Goal: Information Seeking & Learning: Learn about a topic

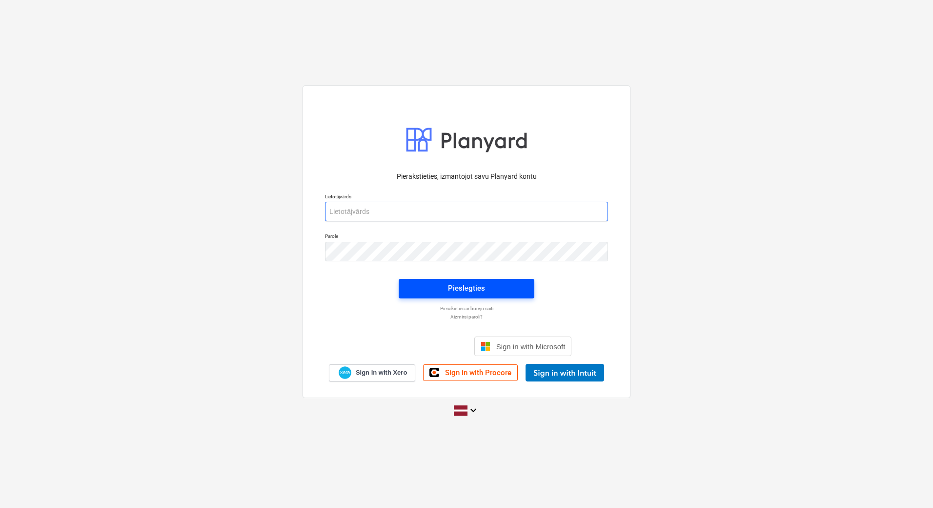
type input "[PERSON_NAME][EMAIL_ADDRESS][DOMAIN_NAME]"
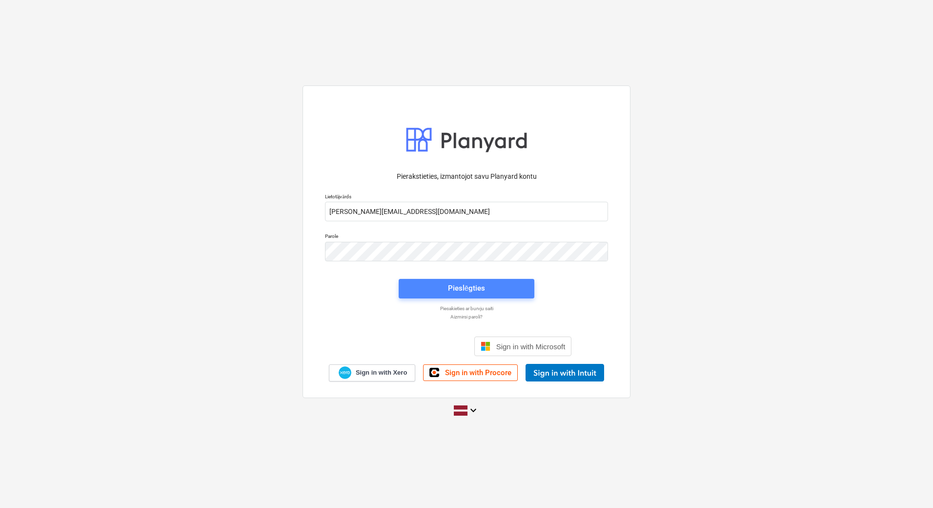
click at [494, 289] on span "Pieslēgties" at bounding box center [467, 288] width 112 height 13
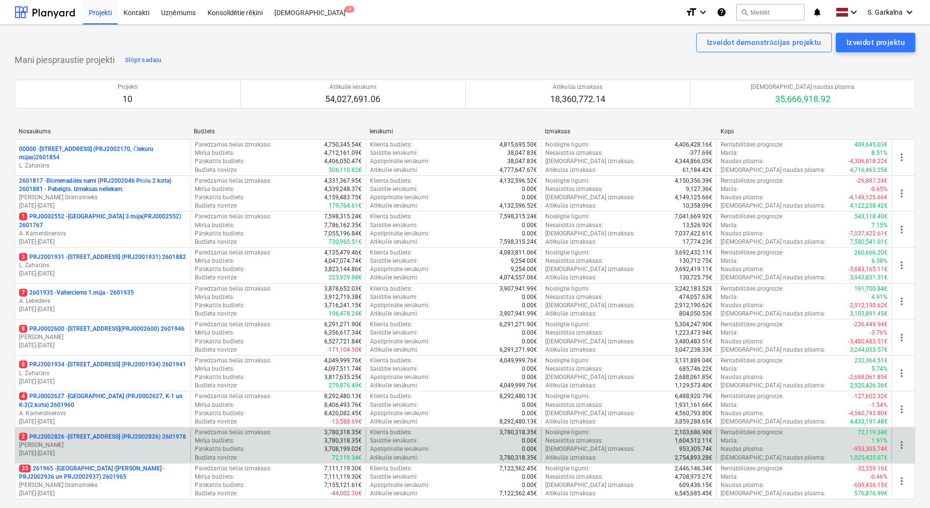
click at [90, 437] on p "2 PRJ2002826 - [STREET_ADDRESS] (PRJ2002826) 2601978" at bounding box center [102, 437] width 167 height 8
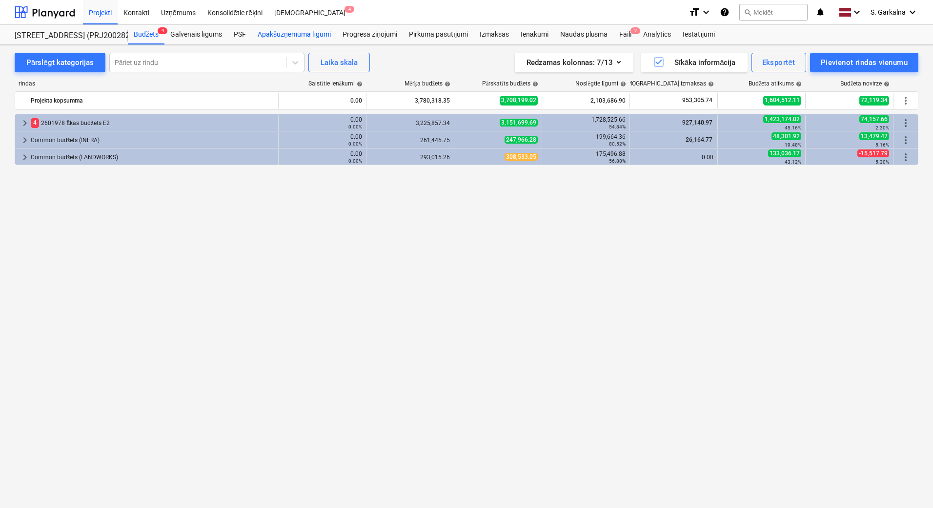
click at [316, 31] on div "Apakšuzņēmuma līgumi" at bounding box center [294, 35] width 85 height 20
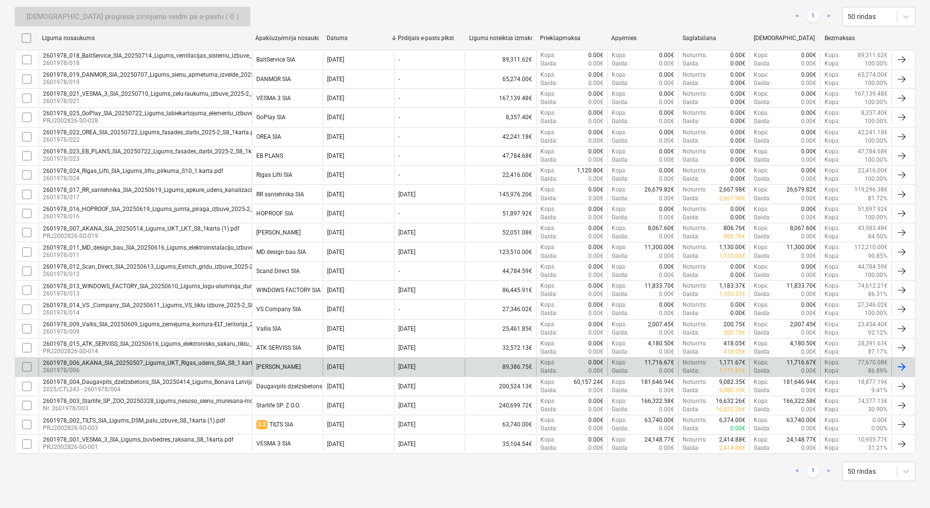
scroll to position [206, 0]
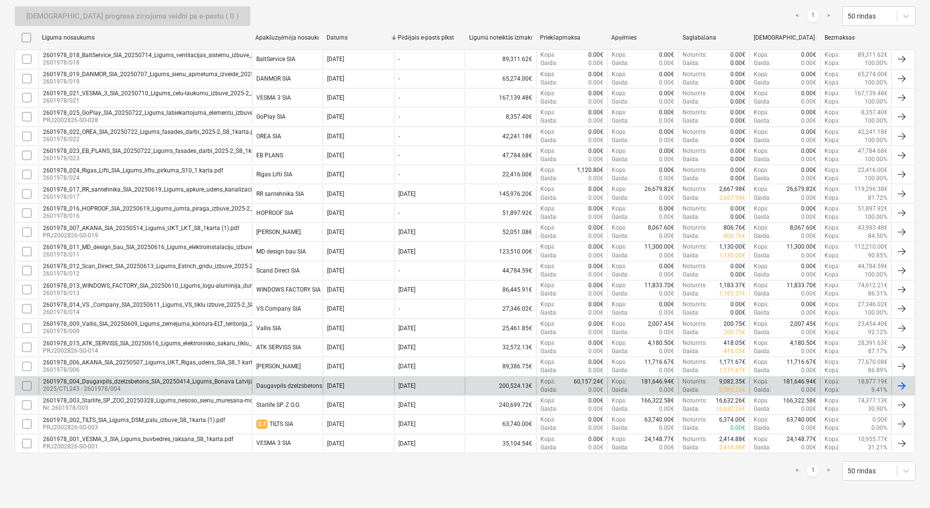
click at [108, 386] on p "2025/CTL243 - 2601978/004" at bounding box center [196, 389] width 307 height 8
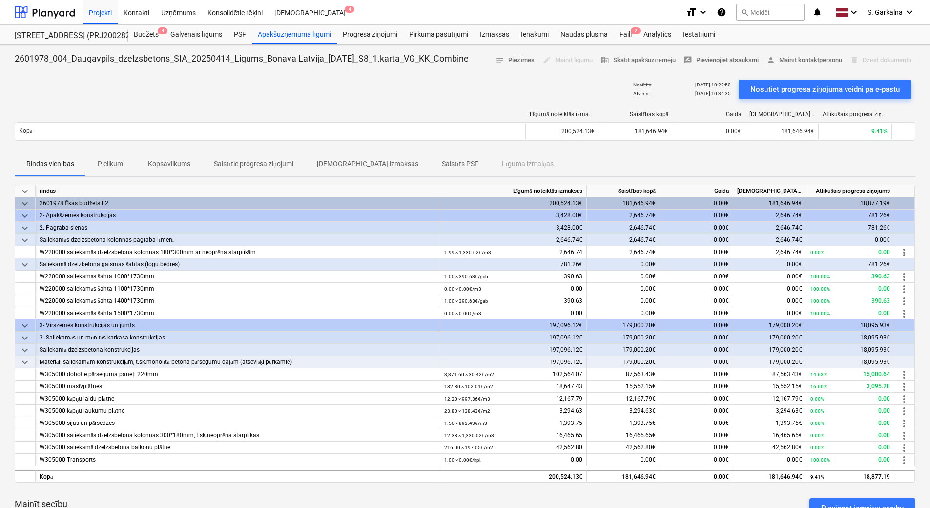
click at [364, 163] on p "[DEMOGRAPHIC_DATA] izmaksas" at bounding box center [368, 164] width 102 height 10
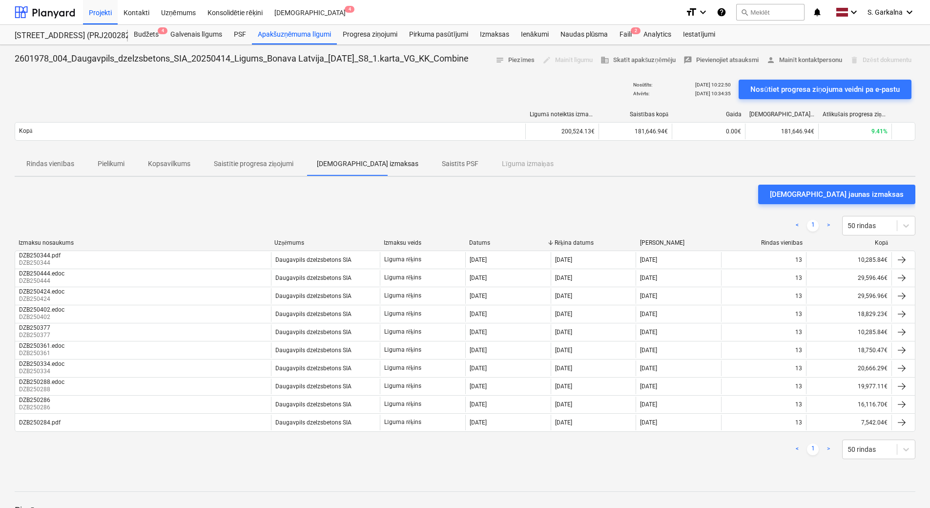
click at [113, 165] on p "Pielikumi" at bounding box center [111, 164] width 27 height 10
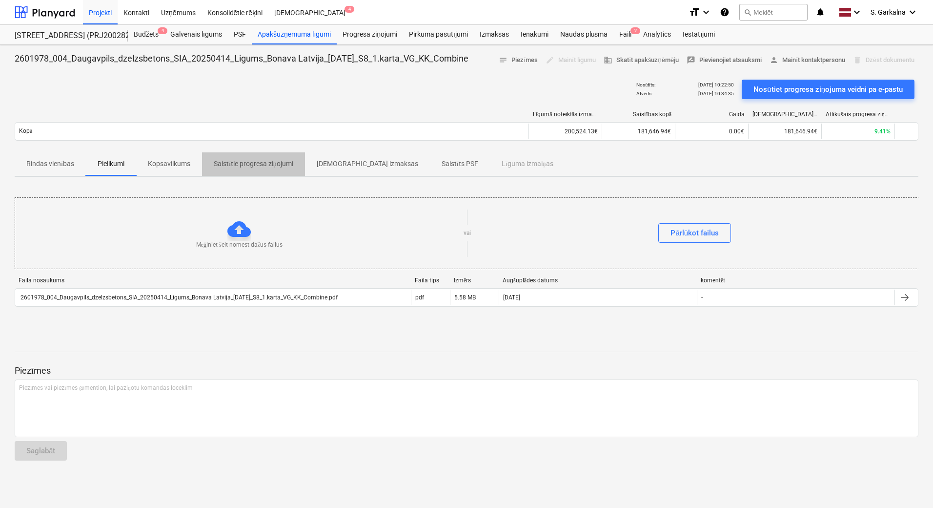
click at [264, 160] on p "Saistītie progresa ziņojumi" at bounding box center [254, 164] width 80 height 10
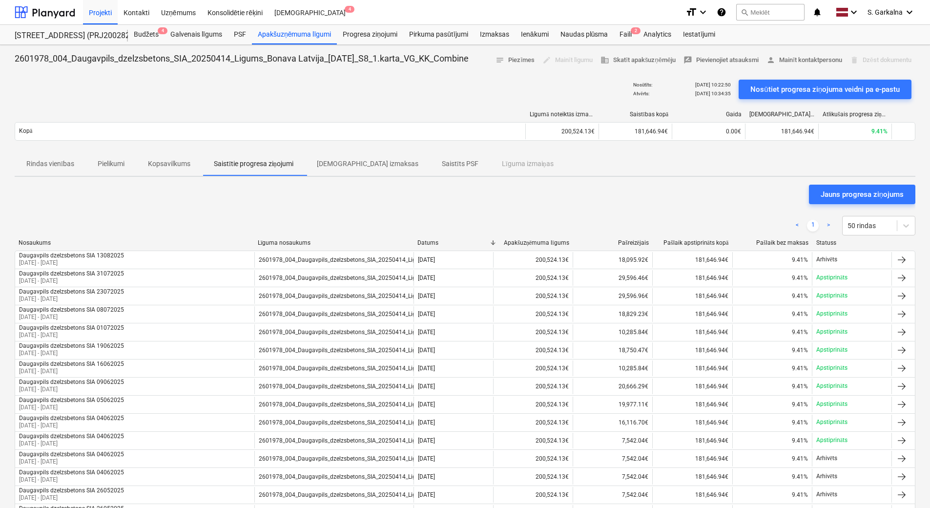
click at [347, 163] on p "[DEMOGRAPHIC_DATA] izmaksas" at bounding box center [368, 164] width 102 height 10
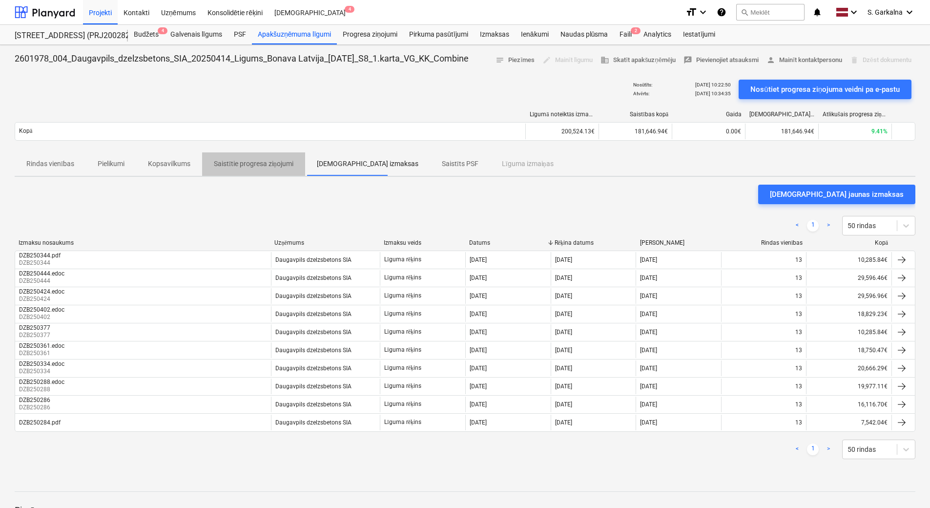
click at [257, 160] on p "Saistītie progresa ziņojumi" at bounding box center [254, 164] width 80 height 10
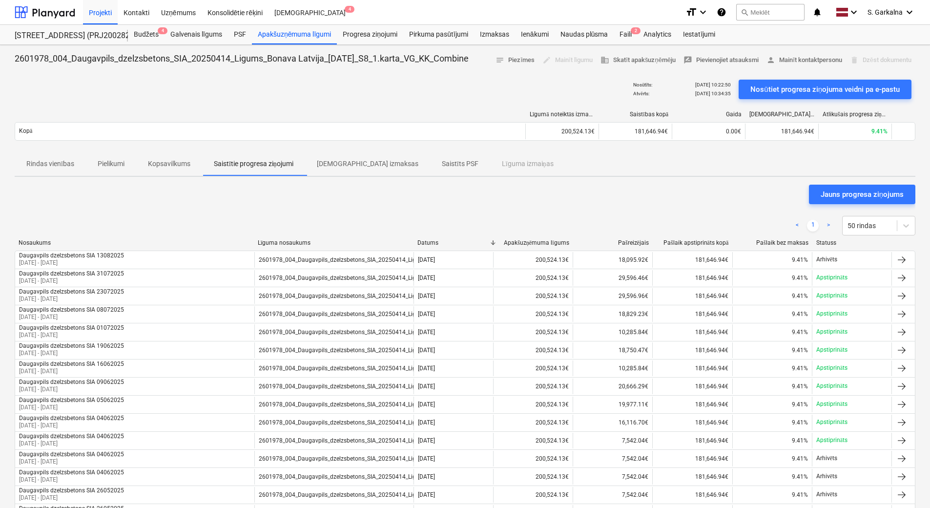
click at [367, 167] on p "[DEMOGRAPHIC_DATA] izmaksas" at bounding box center [368, 164] width 102 height 10
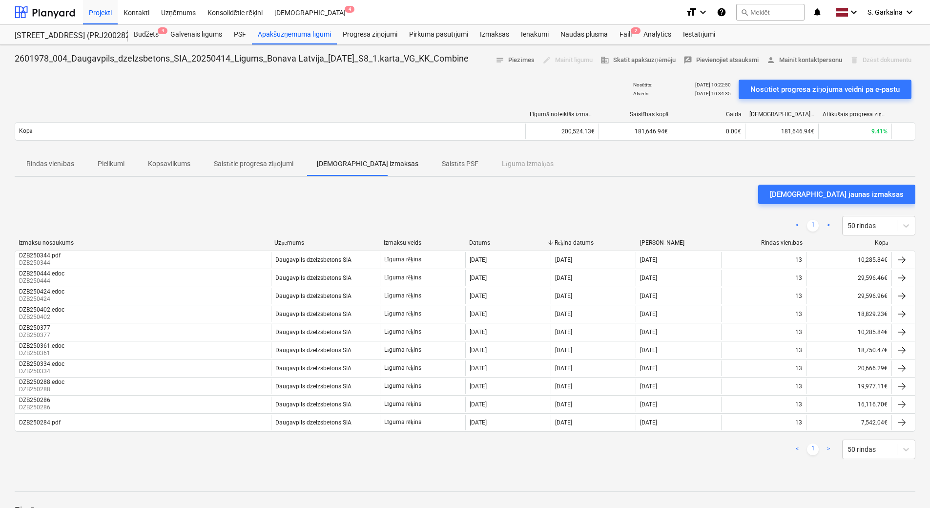
click at [442, 167] on p "Saistīts PSF" at bounding box center [460, 164] width 37 height 10
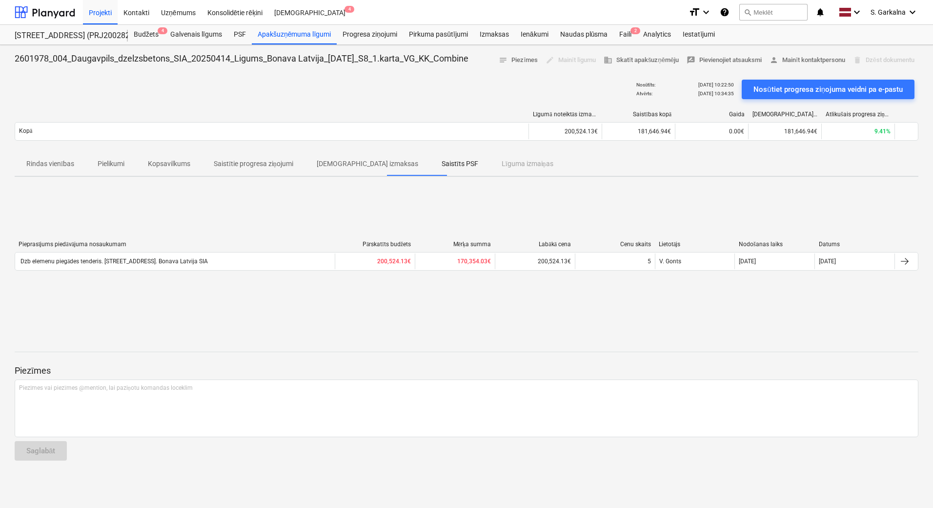
click at [484, 166] on div "Rindas vienības Pielikumi Kopsavilkums Saistītie progresa ziņojumi Saistītās iz…" at bounding box center [467, 163] width 904 height 23
click at [371, 166] on p "[DEMOGRAPHIC_DATA] izmaksas" at bounding box center [368, 164] width 102 height 10
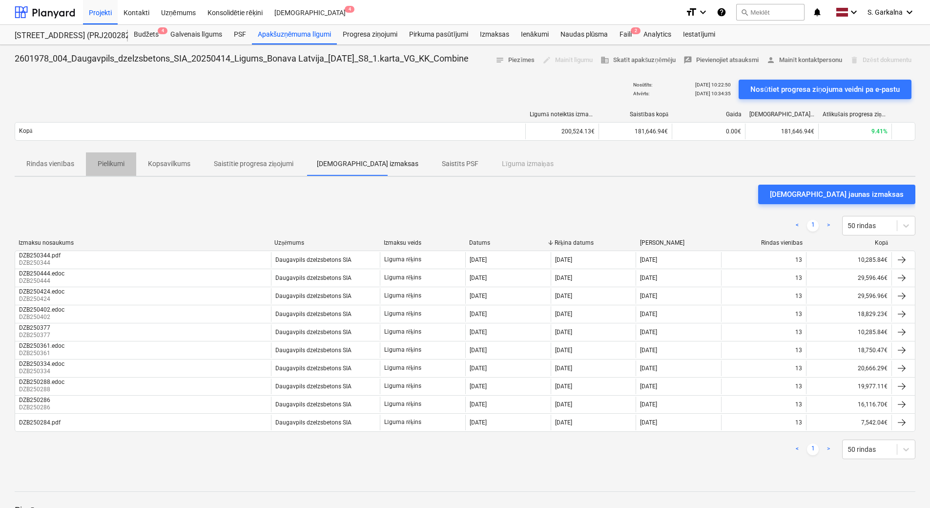
click at [112, 161] on p "Pielikumi" at bounding box center [111, 164] width 27 height 10
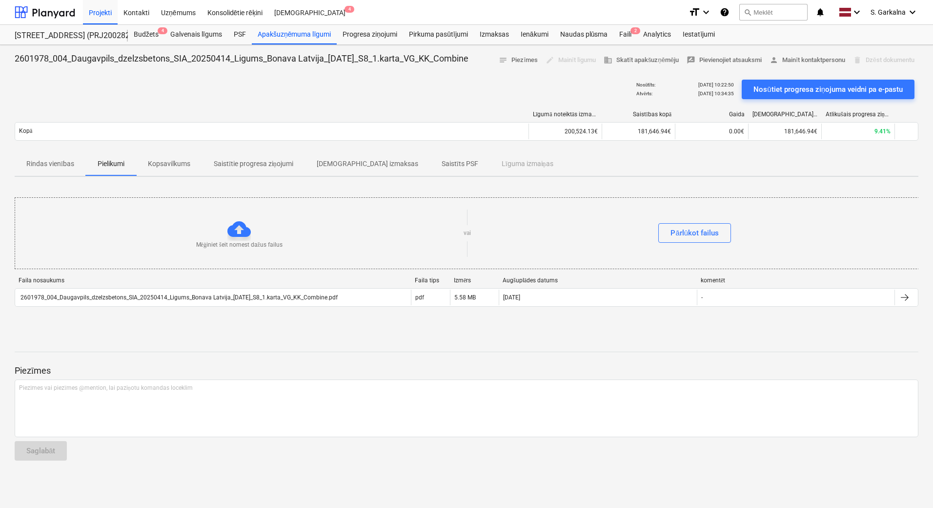
click at [57, 162] on p "Rindas vienības" at bounding box center [50, 164] width 48 height 10
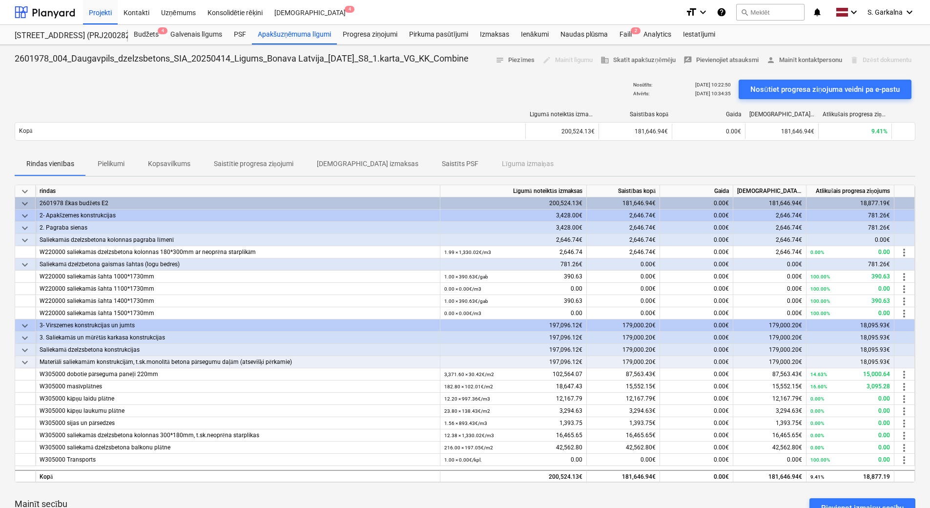
click at [106, 160] on p "Pielikumi" at bounding box center [111, 164] width 27 height 10
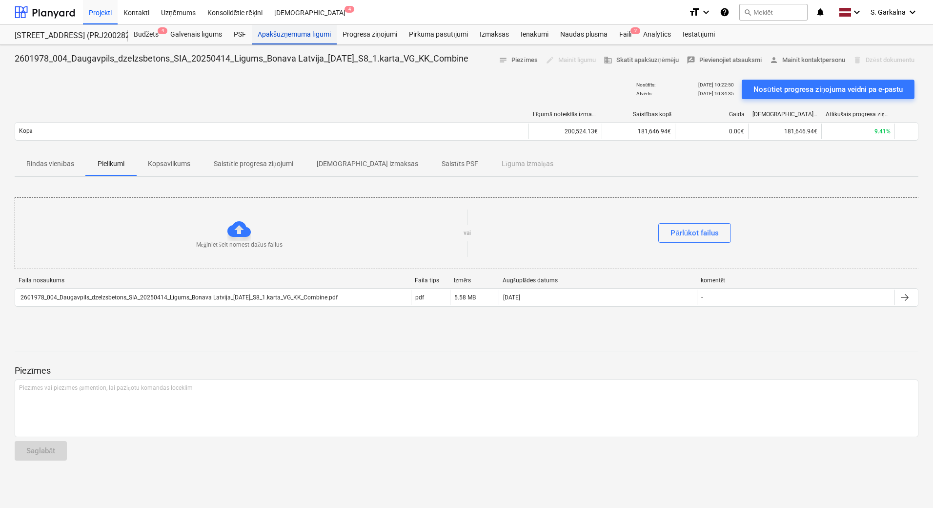
click at [285, 33] on div "Apakšuzņēmuma līgumi" at bounding box center [294, 35] width 85 height 20
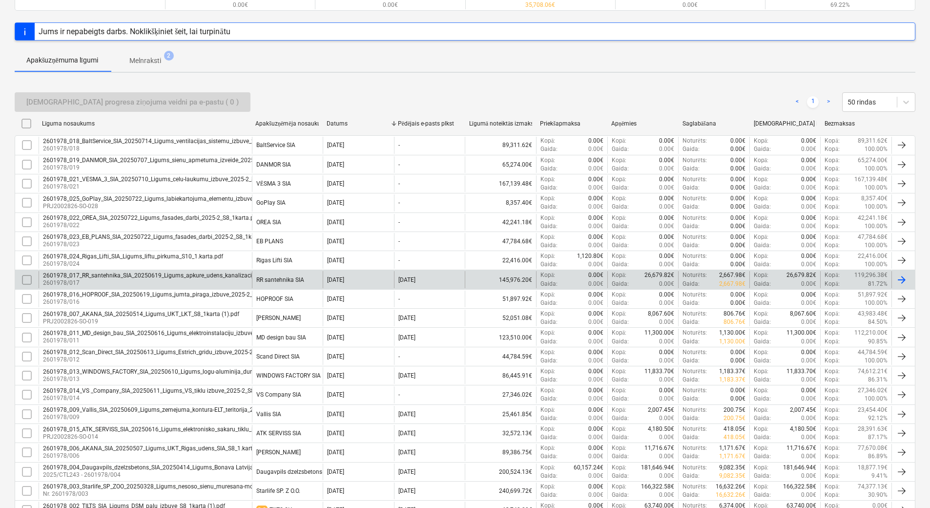
scroll to position [195, 0]
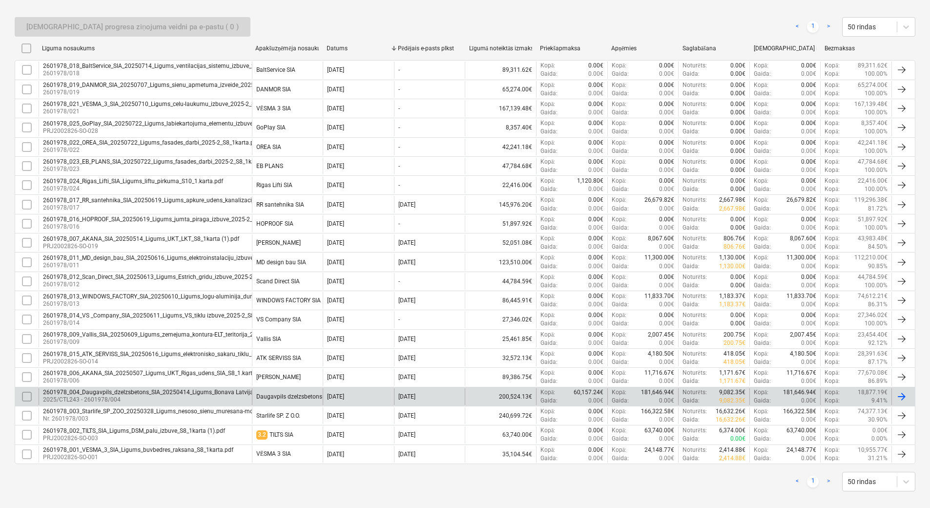
click at [149, 394] on div "2601978_004_Daugavpils_dzelzsbetons_SIA_20250414_Ligums_Bonava Latvija_[DATE]_S…" at bounding box center [196, 392] width 307 height 7
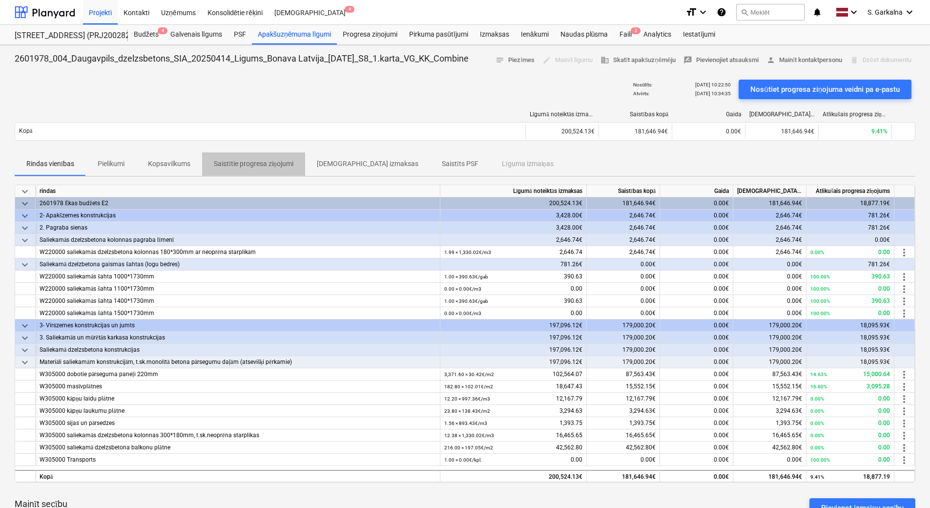
click at [253, 163] on p "Saistītie progresa ziņojumi" at bounding box center [254, 164] width 80 height 10
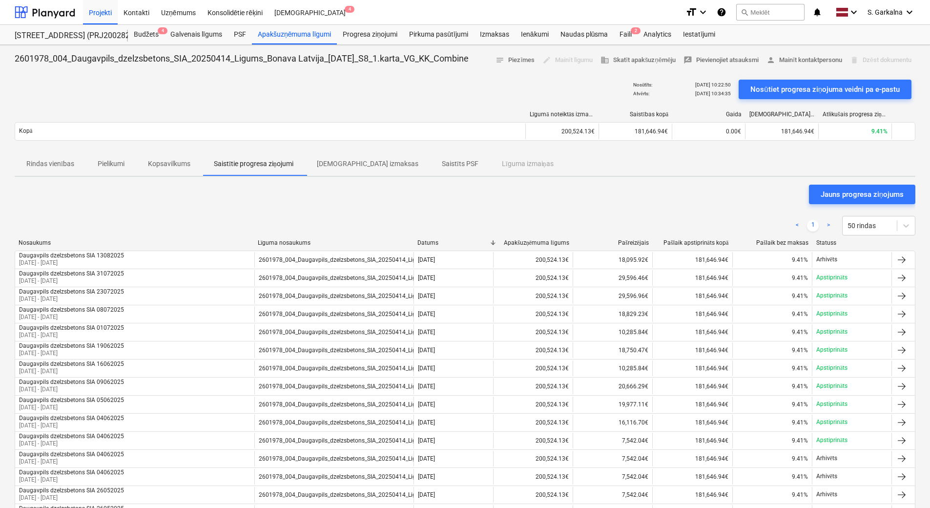
click at [352, 159] on p "[DEMOGRAPHIC_DATA] izmaksas" at bounding box center [368, 164] width 102 height 10
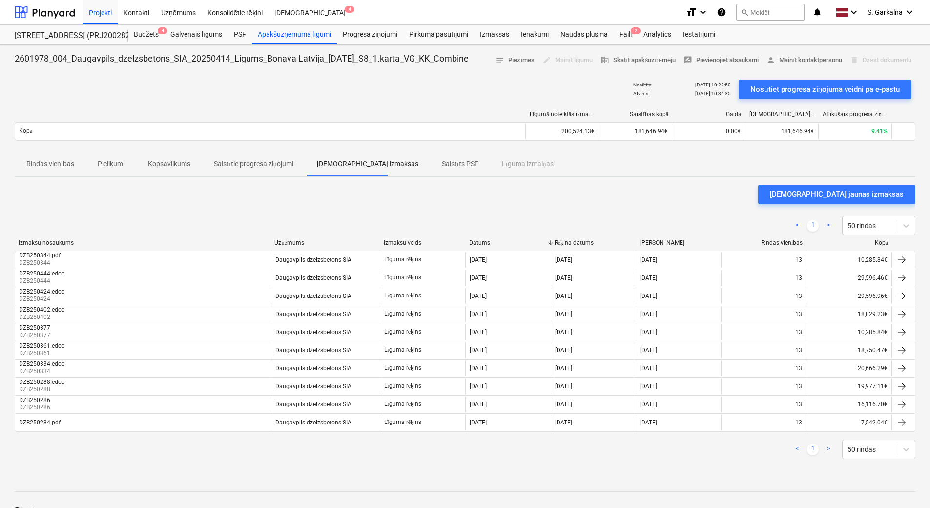
click at [430, 156] on span "Saistīts PSF" at bounding box center [460, 164] width 60 height 16
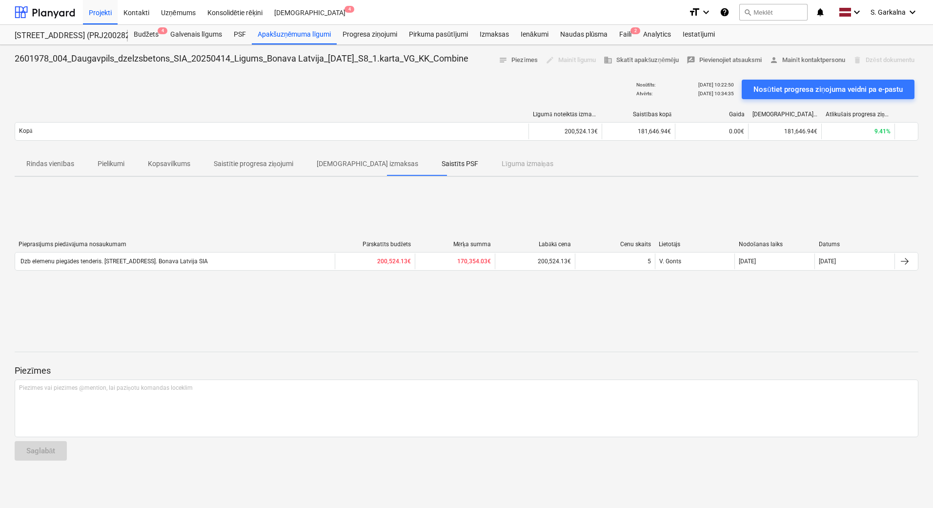
click at [457, 160] on div "Rindas vienības Pielikumi Kopsavilkums Saistītie progresa ziņojumi Saistītās iz…" at bounding box center [467, 163] width 904 height 23
click at [498, 164] on div "Rindas vienības Pielikumi Kopsavilkums Saistītie progresa ziņojumi Saistītās iz…" at bounding box center [467, 163] width 904 height 23
click at [351, 159] on p "[DEMOGRAPHIC_DATA] izmaksas" at bounding box center [368, 164] width 102 height 10
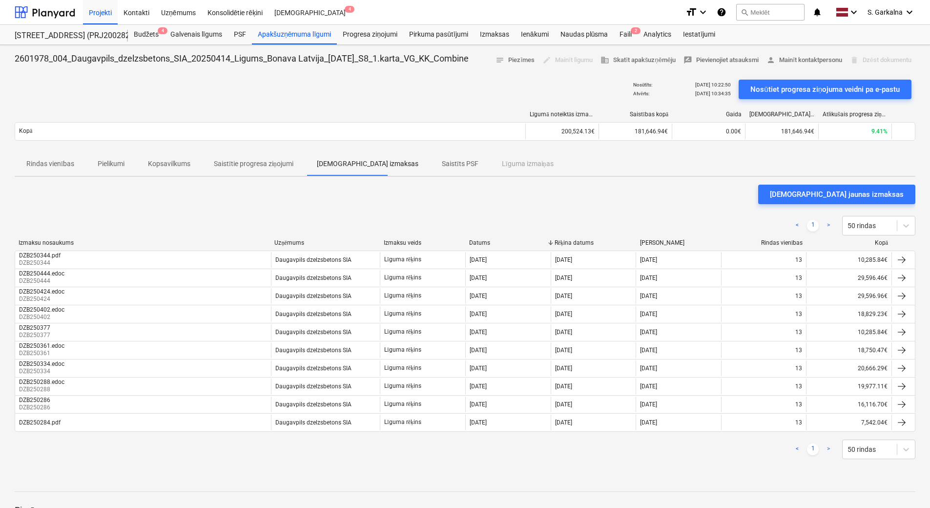
click at [268, 160] on p "Saistītie progresa ziņojumi" at bounding box center [254, 164] width 80 height 10
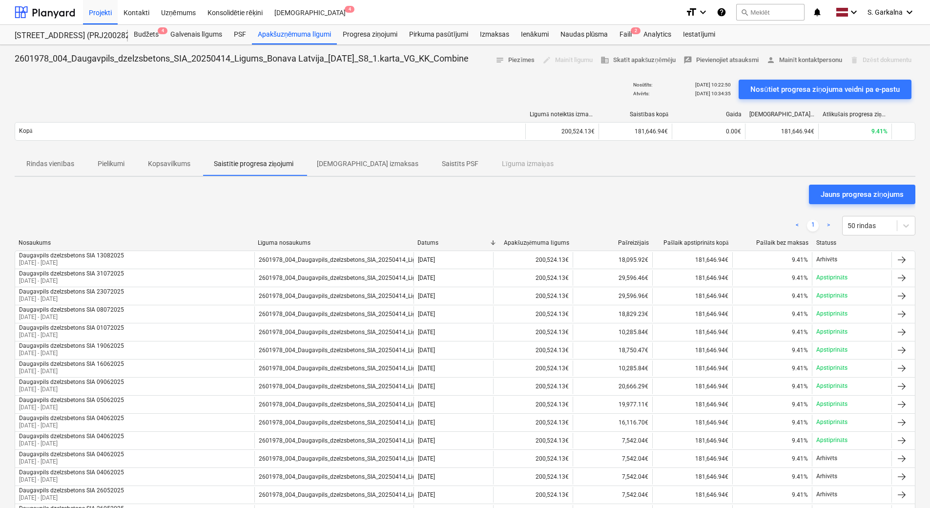
click at [158, 160] on p "Kopsavilkums" at bounding box center [169, 164] width 42 height 10
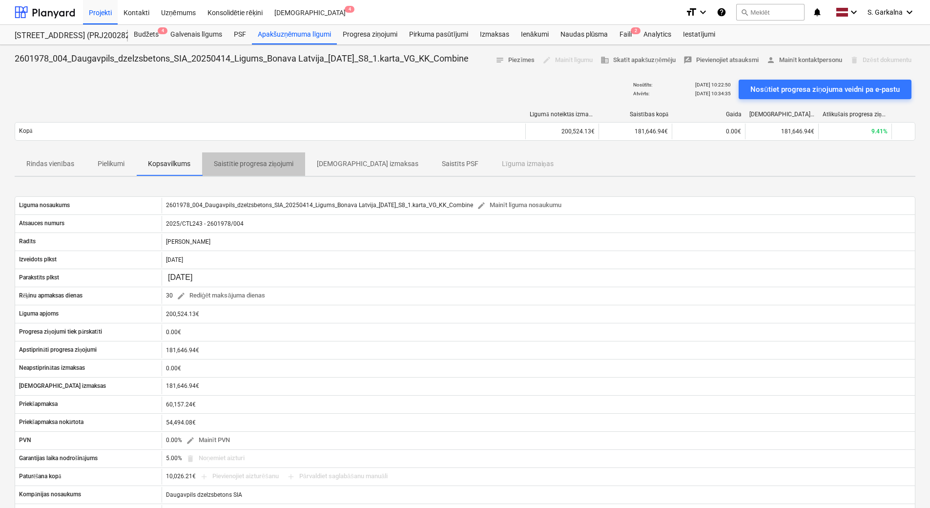
click at [236, 163] on p "Saistītie progresa ziņojumi" at bounding box center [254, 164] width 80 height 10
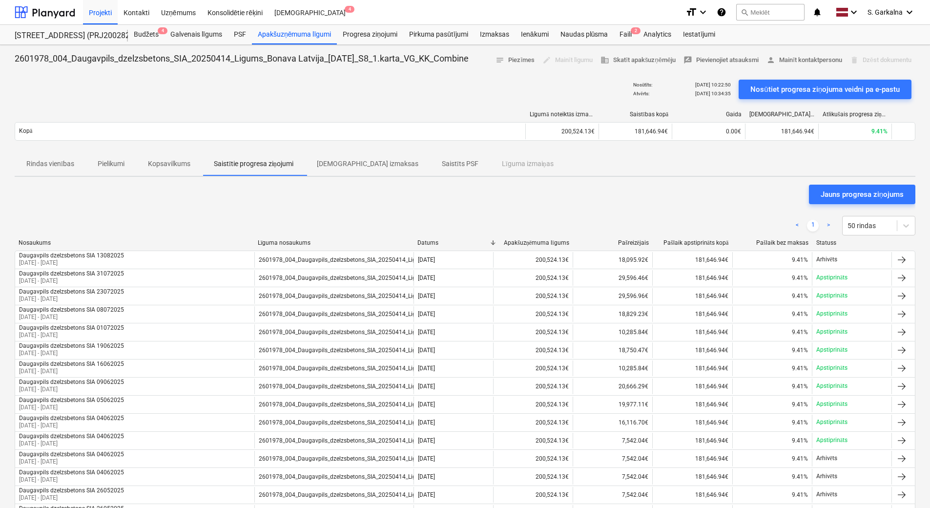
click at [335, 158] on span "[DEMOGRAPHIC_DATA] izmaksas" at bounding box center [367, 164] width 125 height 16
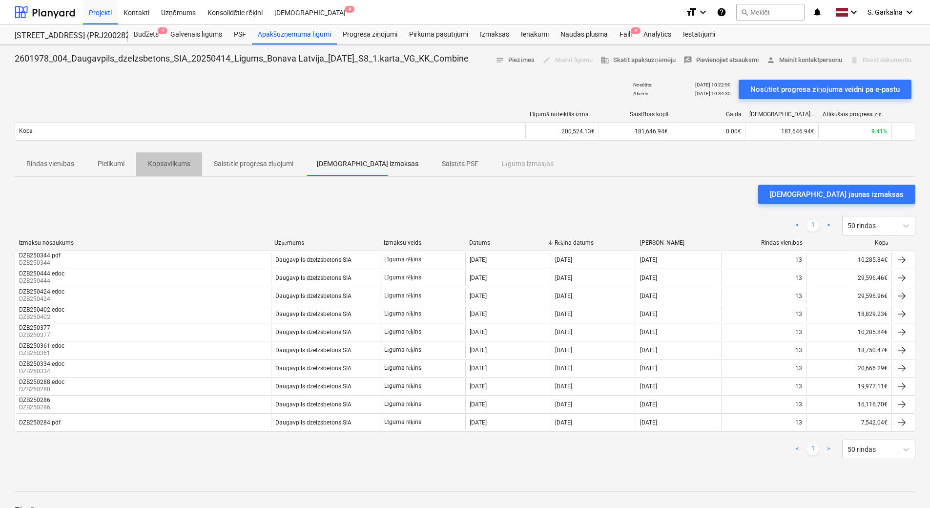
click at [170, 163] on p "Kopsavilkums" at bounding box center [169, 164] width 42 height 10
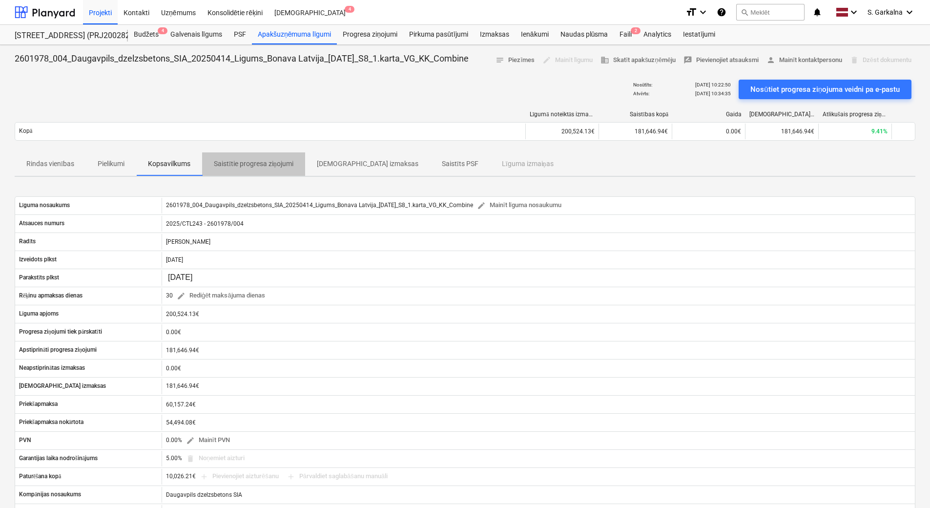
click at [251, 165] on p "Saistītie progresa ziņojumi" at bounding box center [254, 164] width 80 height 10
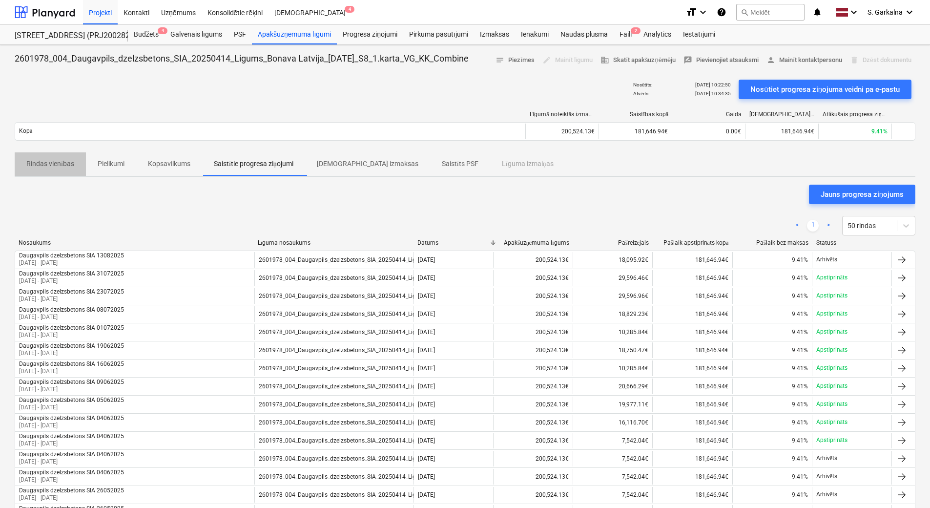
click at [46, 164] on p "Rindas vienības" at bounding box center [50, 164] width 48 height 10
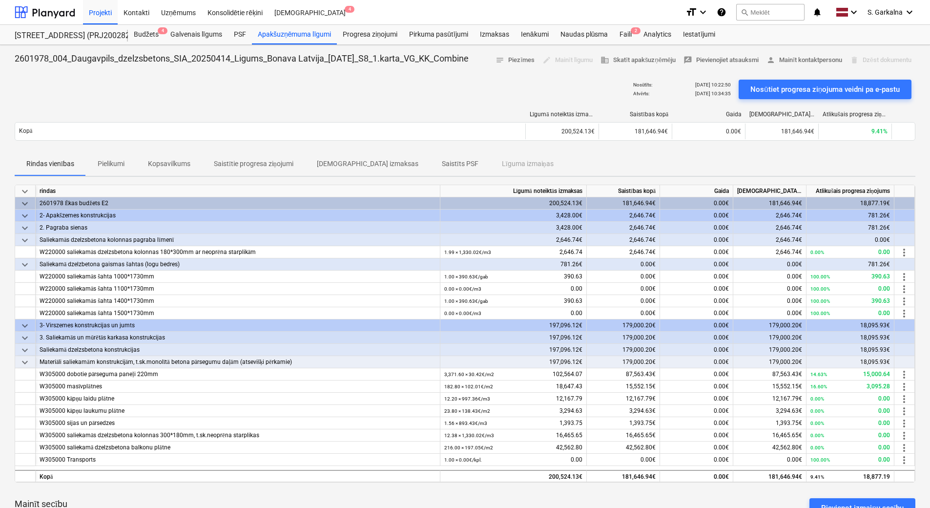
click at [313, 162] on span "[DEMOGRAPHIC_DATA] izmaksas" at bounding box center [367, 164] width 125 height 16
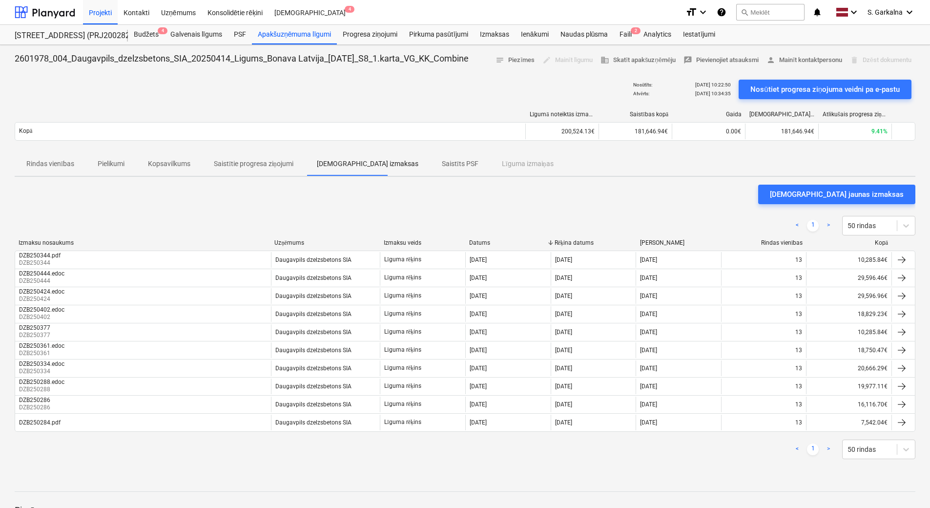
drag, startPoint x: 282, startPoint y: 163, endPoint x: 255, endPoint y: 161, distance: 27.4
click at [281, 163] on p "Saistītie progresa ziņojumi" at bounding box center [254, 164] width 80 height 10
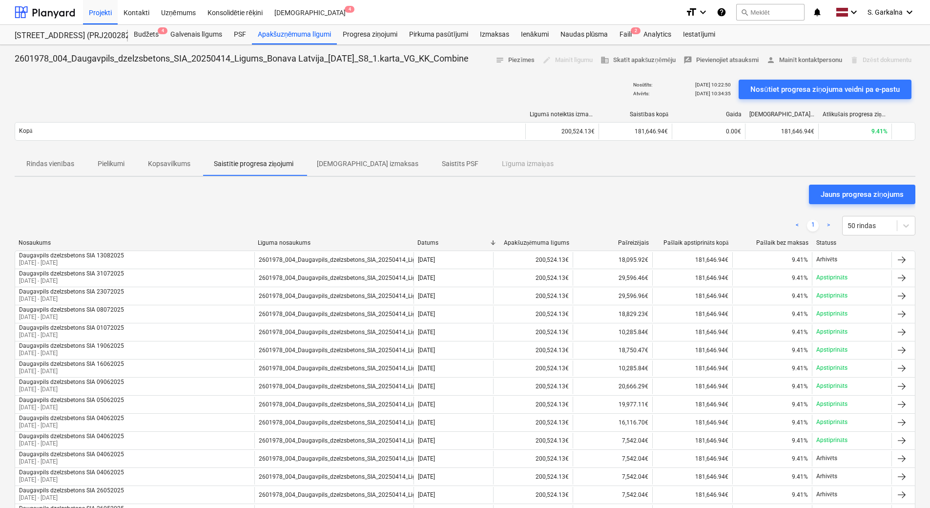
drag, startPoint x: 183, startPoint y: 161, endPoint x: 141, endPoint y: 159, distance: 41.5
click at [182, 161] on p "Kopsavilkums" at bounding box center [169, 164] width 42 height 10
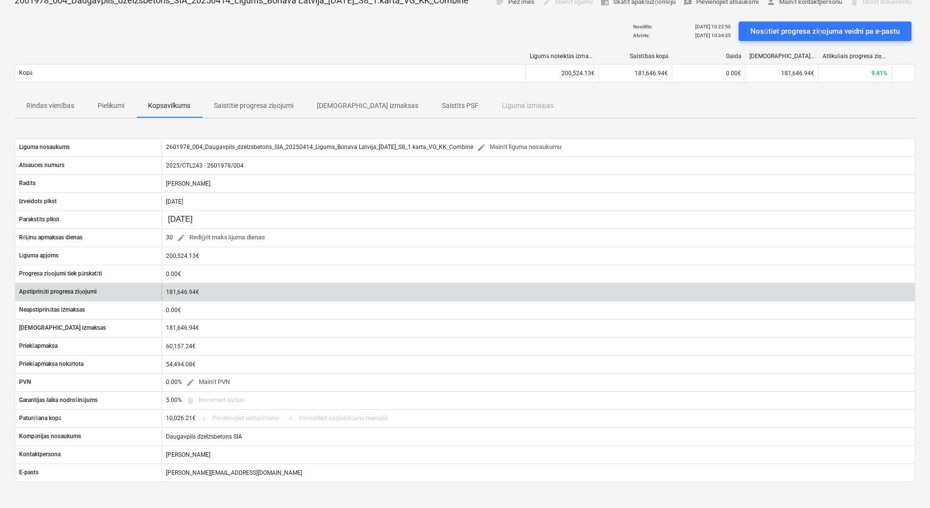
scroll to position [98, 0]
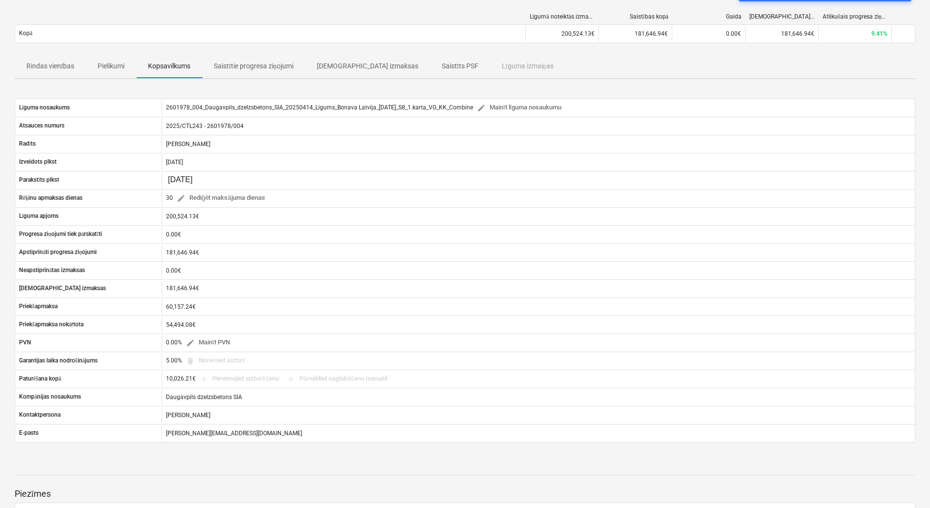
drag, startPoint x: 260, startPoint y: 61, endPoint x: 250, endPoint y: 61, distance: 10.3
click at [260, 61] on p "Saistītie progresa ziņojumi" at bounding box center [254, 66] width 80 height 10
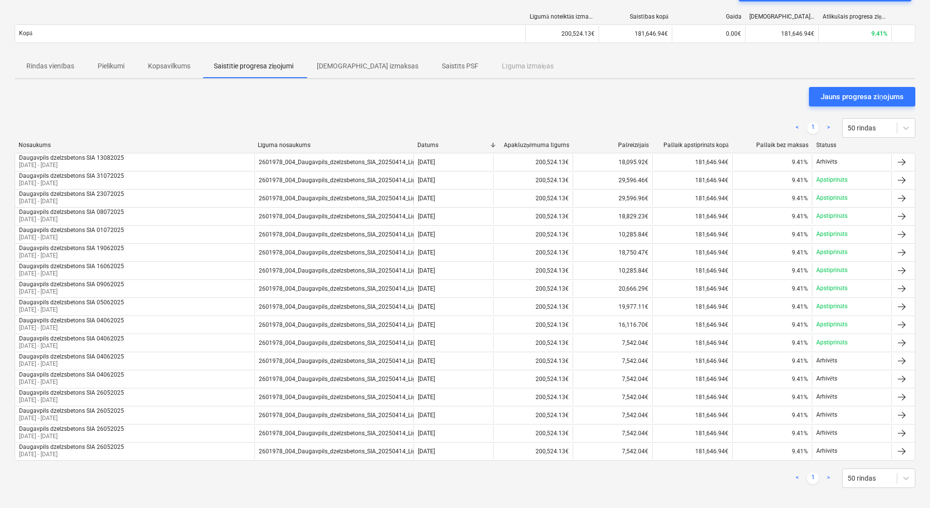
click at [347, 62] on p "[DEMOGRAPHIC_DATA] izmaksas" at bounding box center [368, 66] width 102 height 10
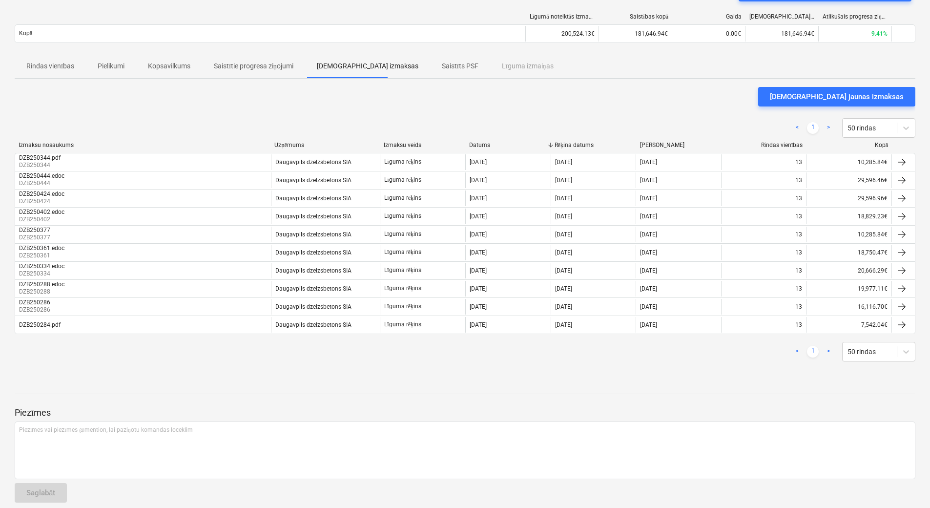
click at [67, 65] on p "Rindas vienības" at bounding box center [50, 66] width 48 height 10
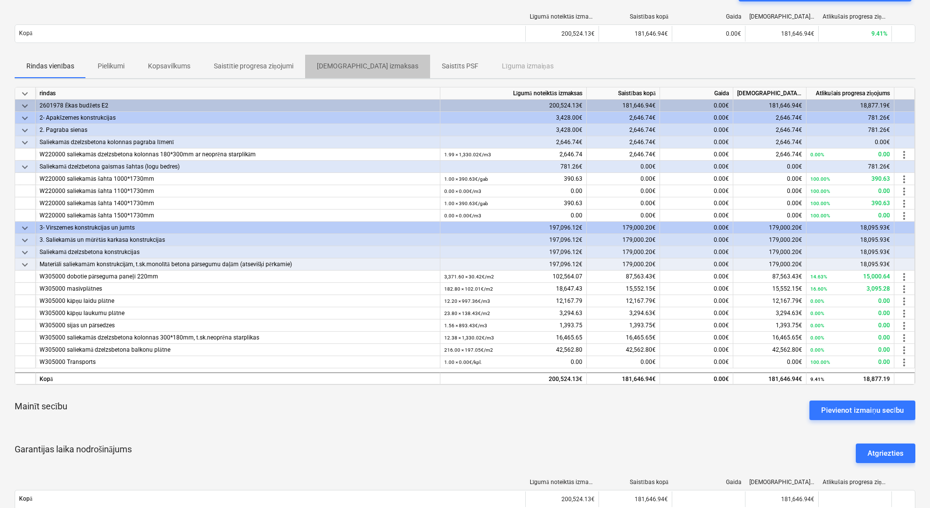
click at [377, 64] on span "[DEMOGRAPHIC_DATA] izmaksas" at bounding box center [367, 66] width 125 height 16
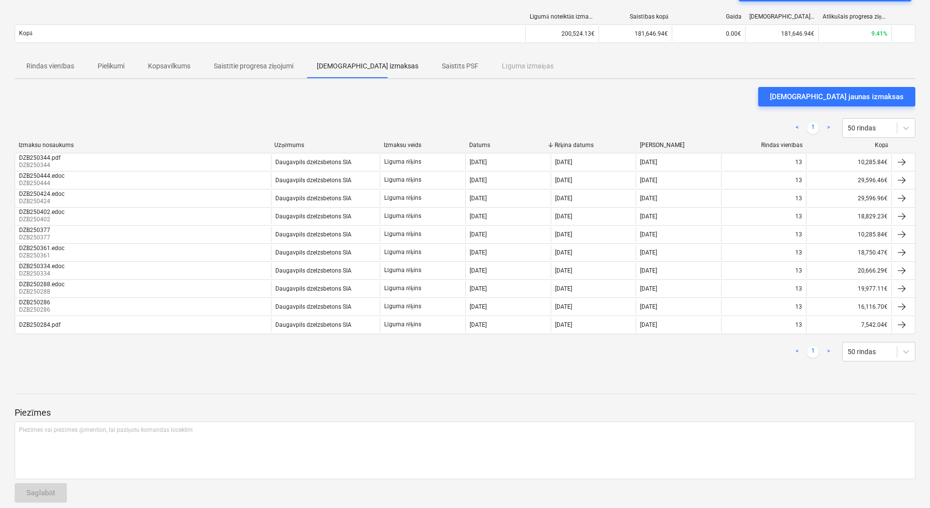
click at [474, 62] on div "Rindas vienības Pielikumi Kopsavilkums Saistītie progresa ziņojumi Saistītās iz…" at bounding box center [465, 66] width 901 height 23
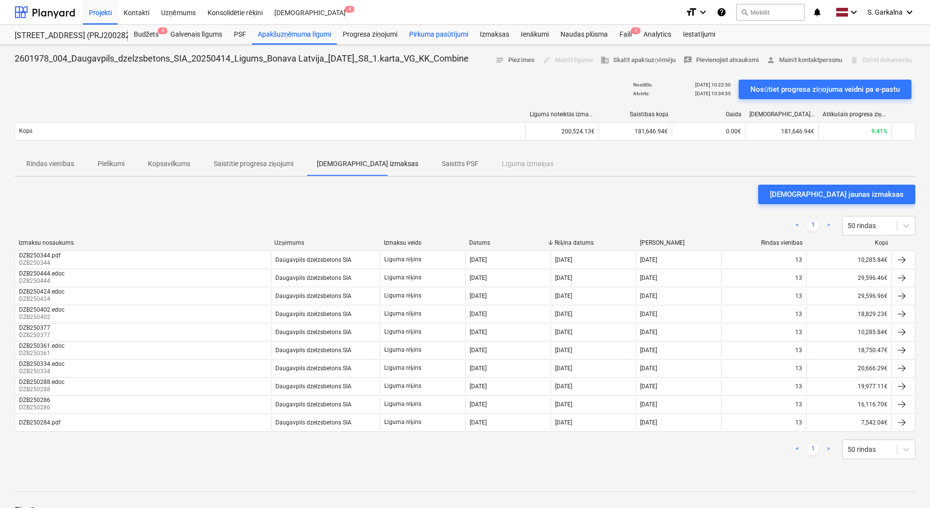
click at [376, 36] on div "Progresa ziņojumi" at bounding box center [370, 35] width 66 height 20
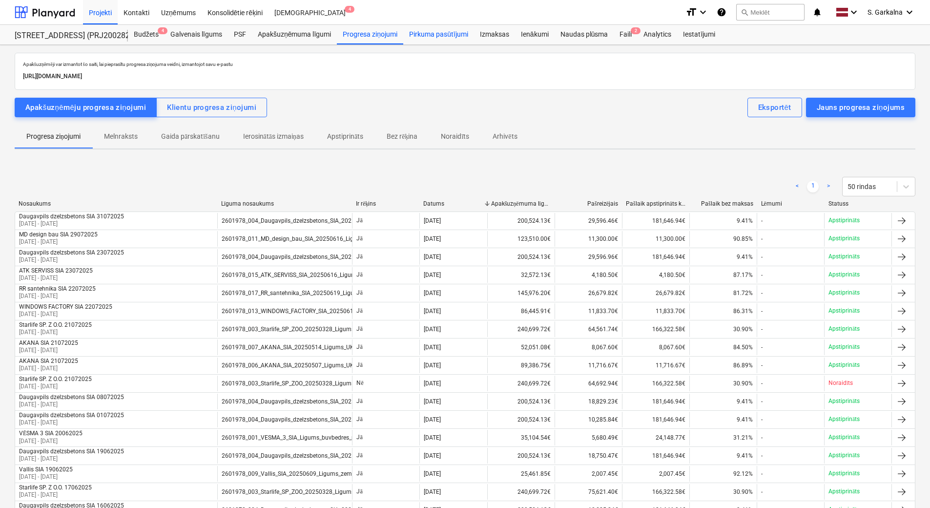
click at [434, 35] on div "Pirkuma pasūtījumi" at bounding box center [438, 35] width 71 height 20
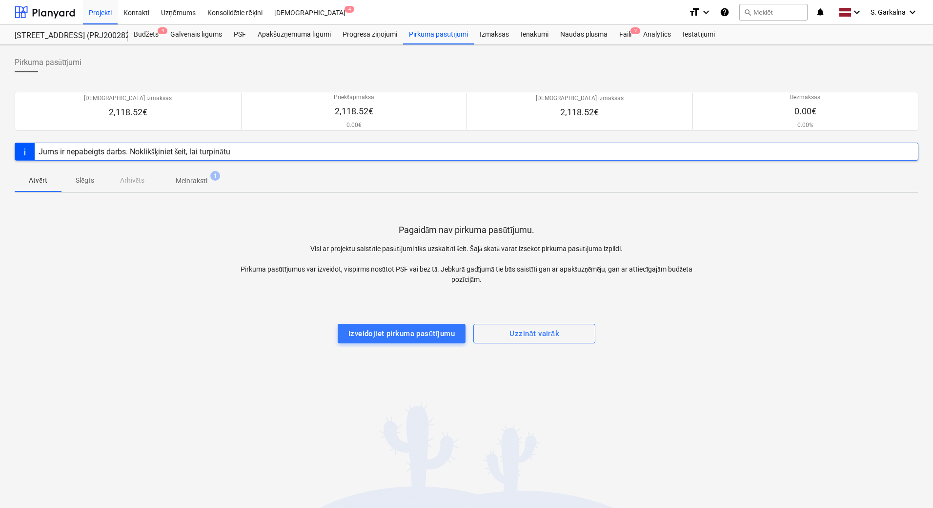
click at [177, 183] on span "Melnraksti 1" at bounding box center [191, 181] width 47 height 10
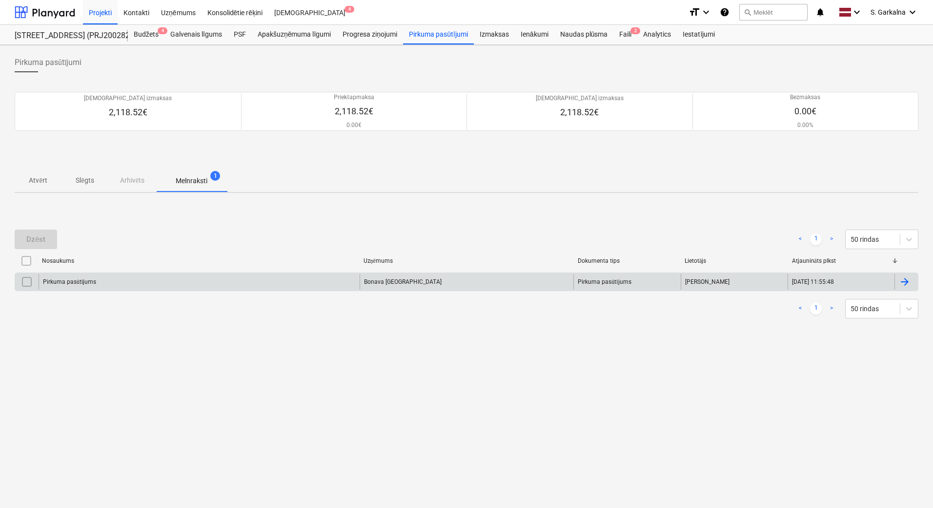
click at [389, 280] on div "Bonava [GEOGRAPHIC_DATA]" at bounding box center [467, 282] width 214 height 16
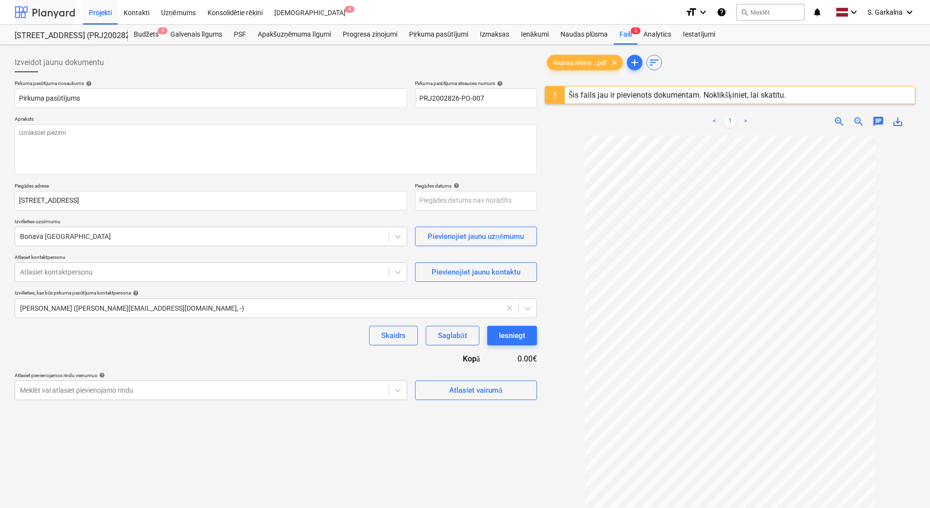
click at [43, 15] on div at bounding box center [45, 12] width 61 height 24
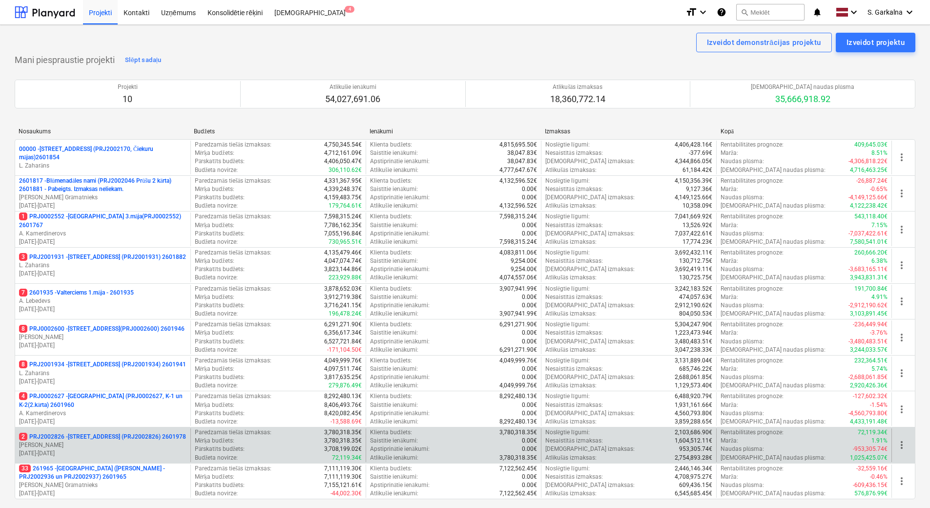
click at [93, 447] on p "[PERSON_NAME]" at bounding box center [102, 445] width 167 height 8
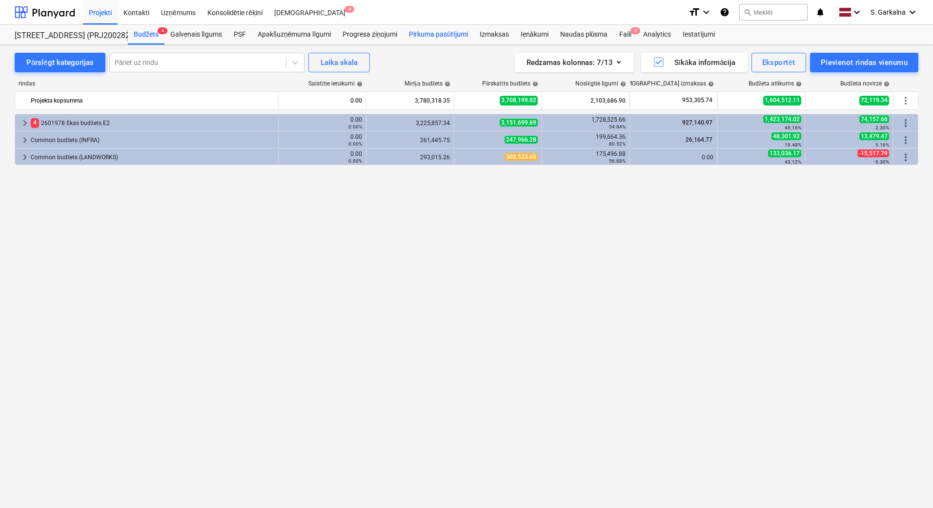
click at [356, 31] on div "Progresa ziņojumi" at bounding box center [370, 35] width 66 height 20
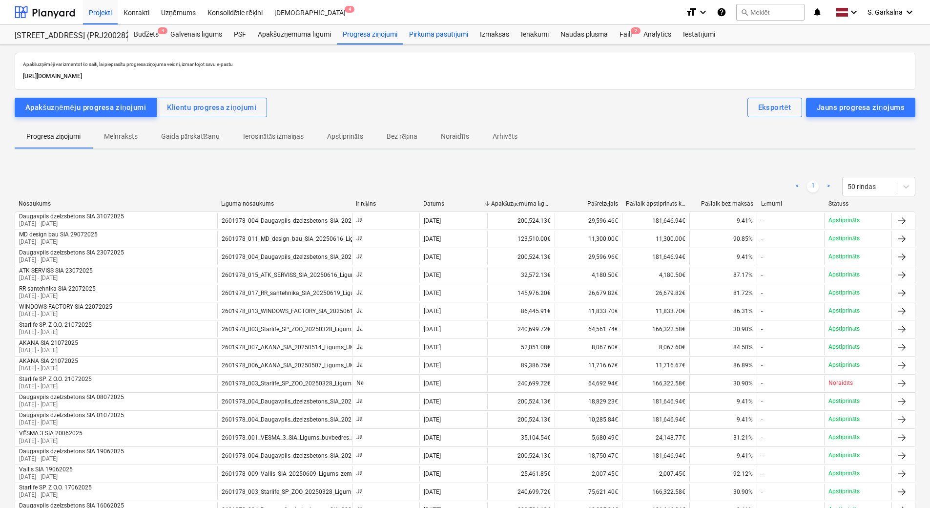
click at [436, 34] on div "Pirkuma pasūtījumi" at bounding box center [438, 35] width 71 height 20
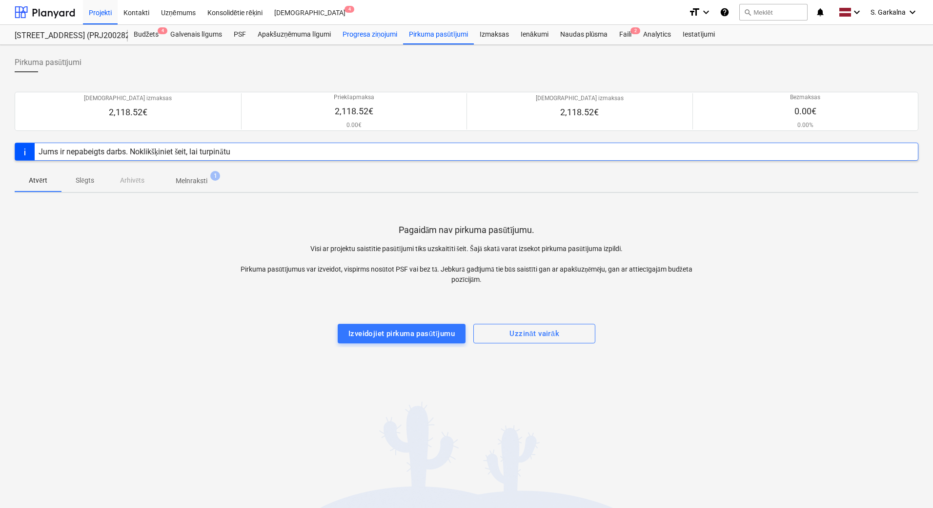
click at [383, 36] on div "Progresa ziņojumi" at bounding box center [370, 35] width 66 height 20
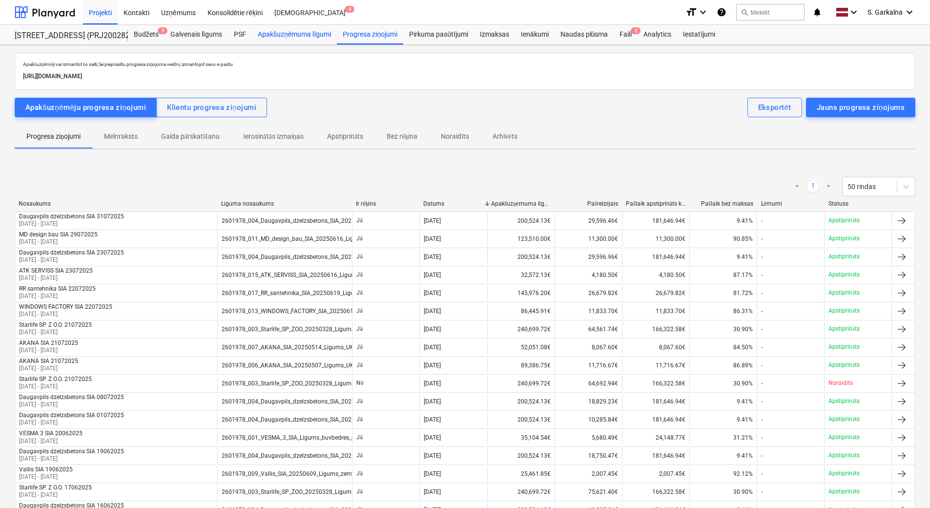
click at [283, 33] on div "Apakšuzņēmuma līgumi" at bounding box center [294, 35] width 85 height 20
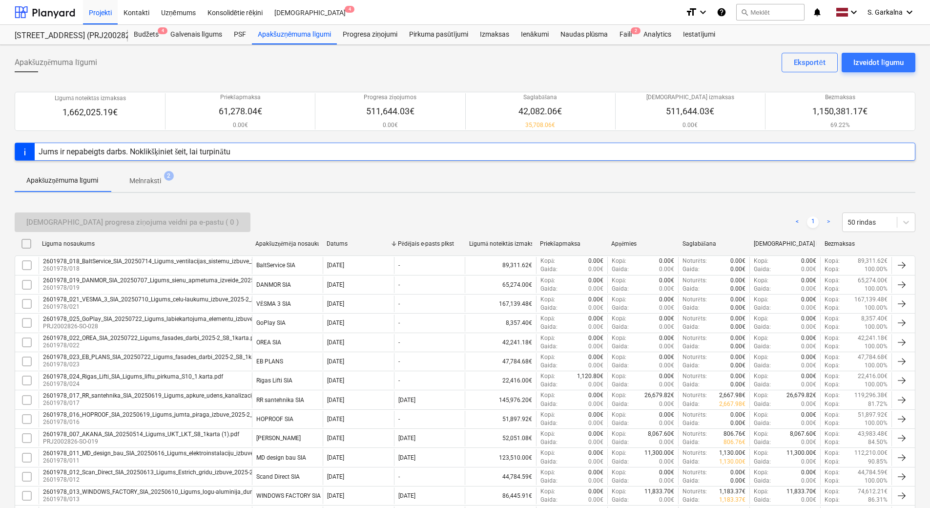
click at [154, 181] on p "Melnraksti" at bounding box center [145, 181] width 32 height 10
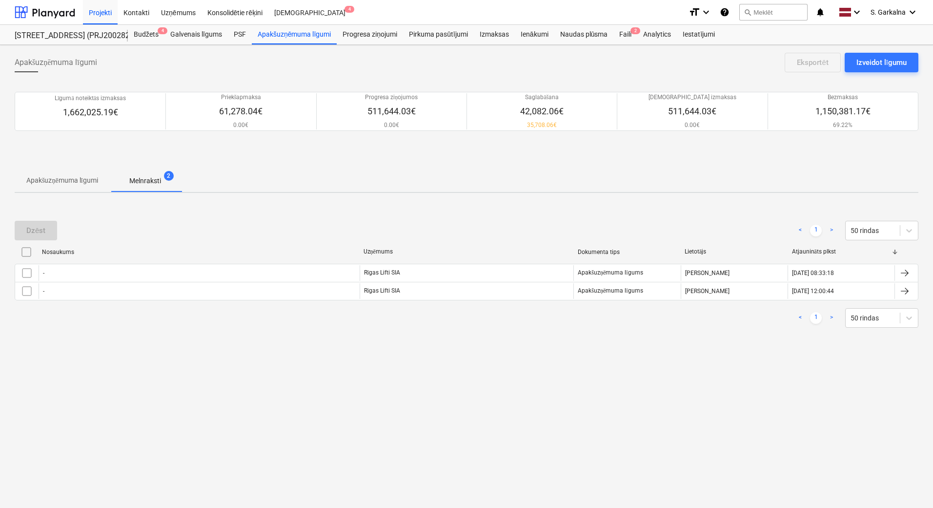
click at [70, 178] on p "Apakšuzņēmuma līgumi" at bounding box center [62, 180] width 72 height 10
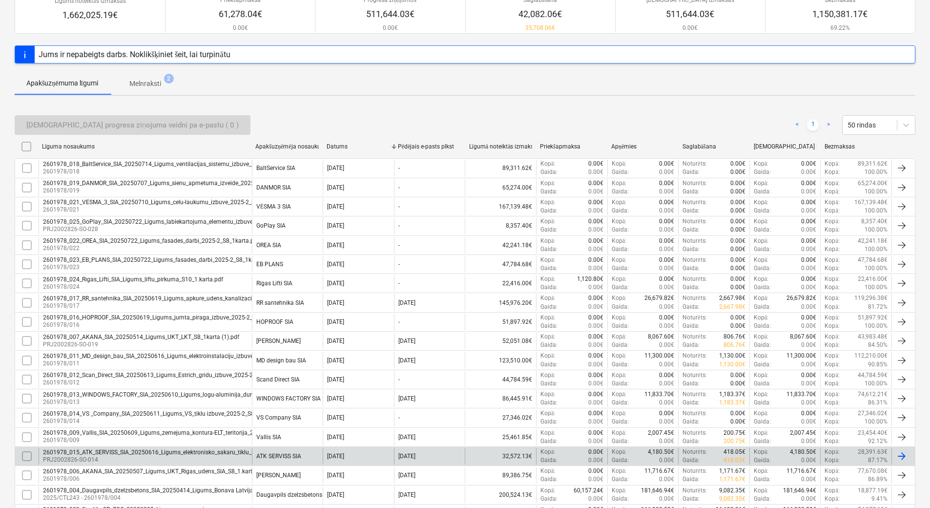
scroll to position [195, 0]
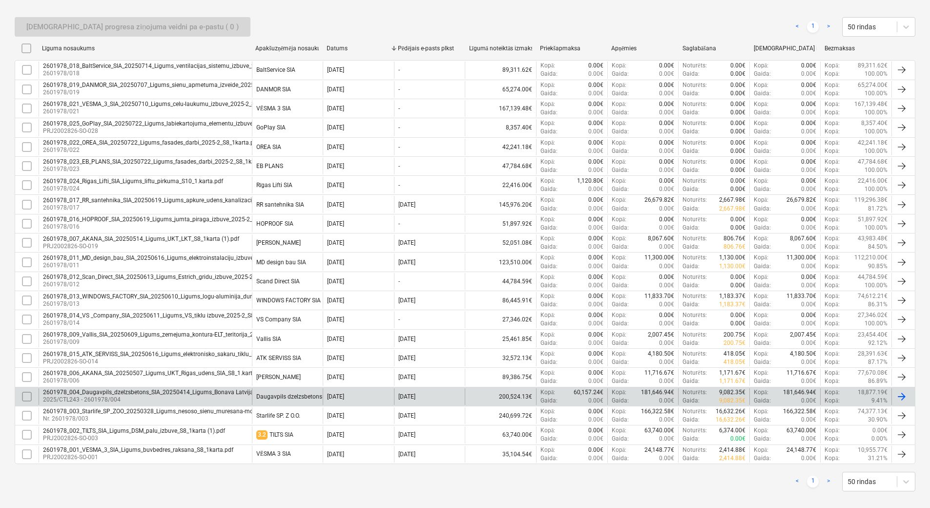
click at [123, 392] on div "2601978_004_Daugavpils_dzelzsbetons_SIA_20250414_Ligums_Bonava Latvija_[DATE]_S…" at bounding box center [196, 392] width 307 height 7
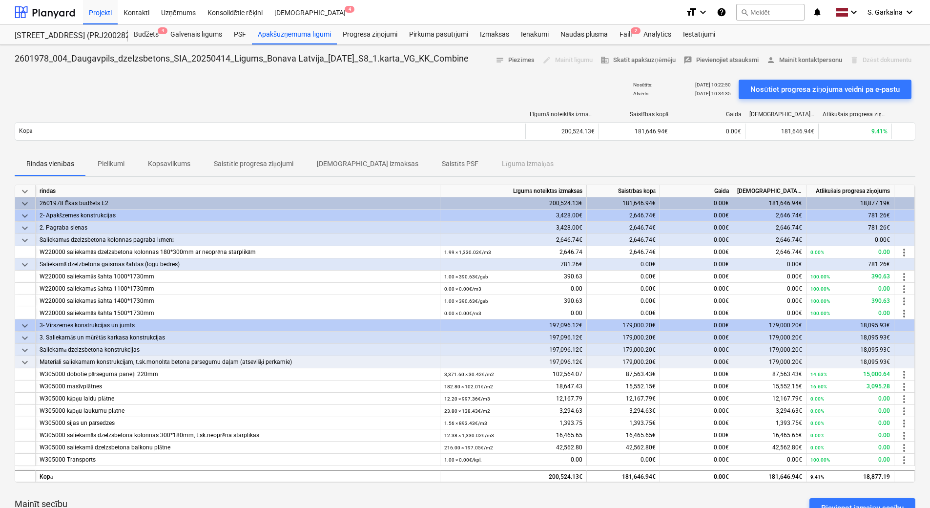
click at [355, 163] on p "[DEMOGRAPHIC_DATA] izmaksas" at bounding box center [368, 164] width 102 height 10
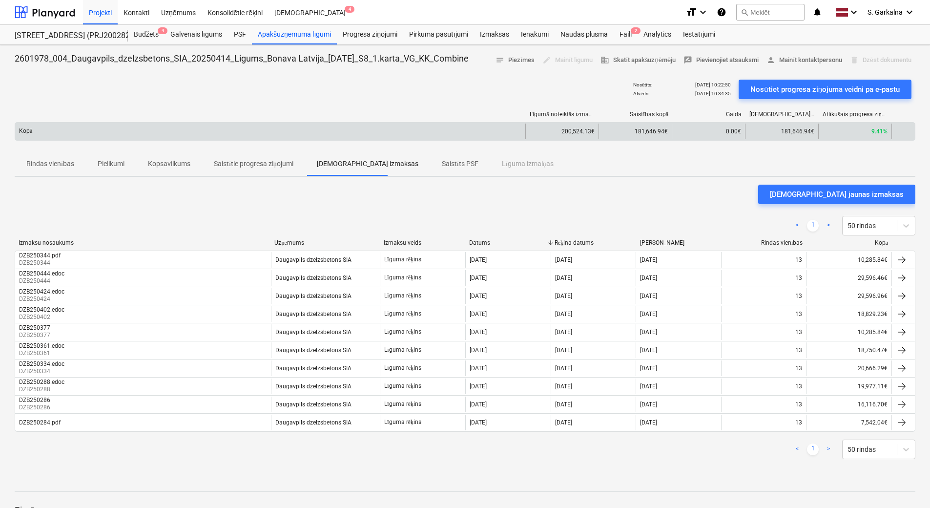
click at [568, 133] on div "200,524.13€" at bounding box center [561, 132] width 73 height 16
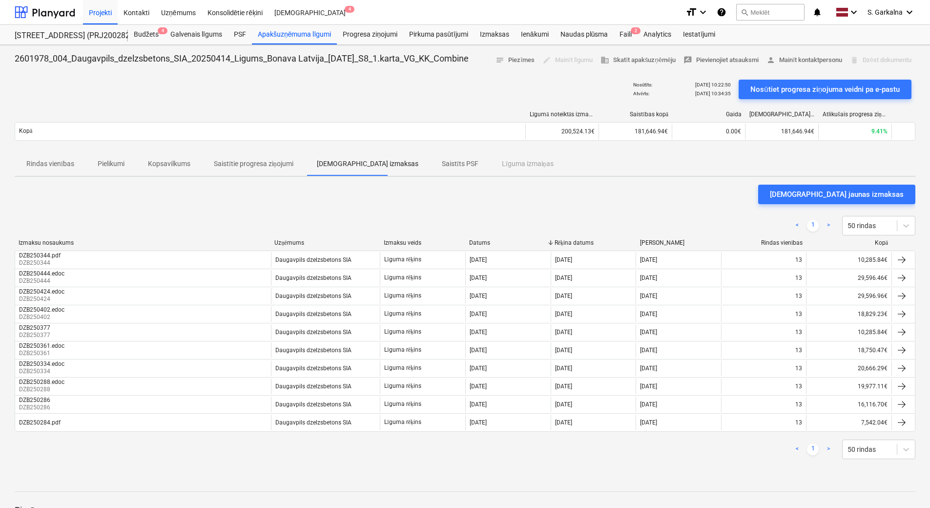
click at [163, 160] on p "Kopsavilkums" at bounding box center [169, 164] width 42 height 10
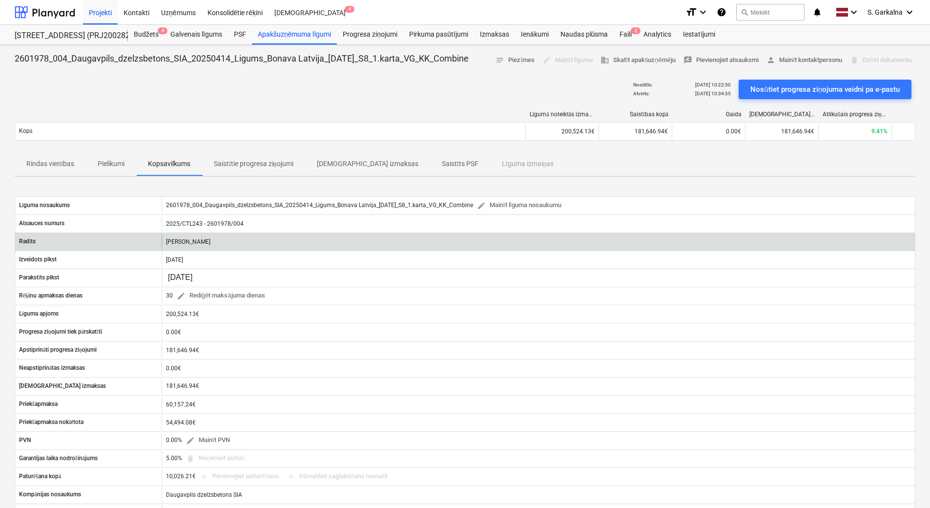
click at [175, 238] on div "[PERSON_NAME]" at bounding box center [538, 242] width 753 height 16
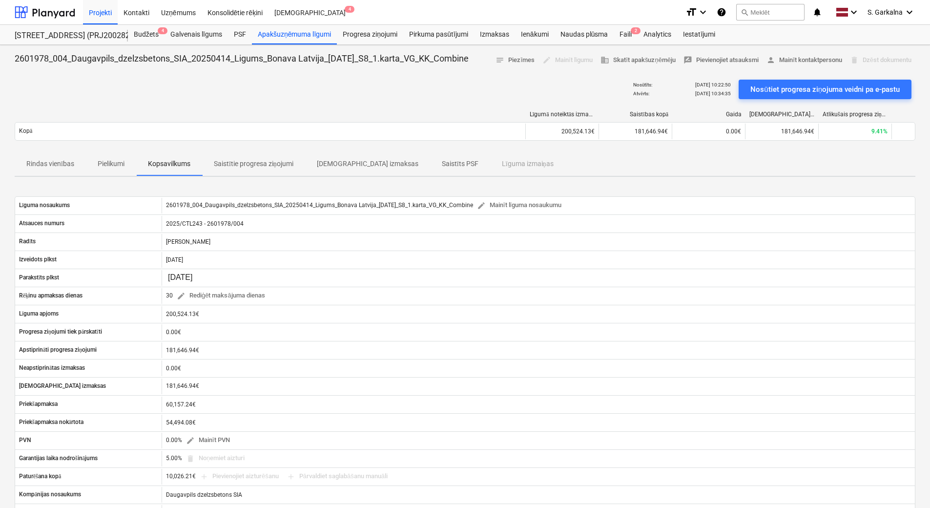
click at [272, 165] on p "Saistītie progresa ziņojumi" at bounding box center [254, 164] width 80 height 10
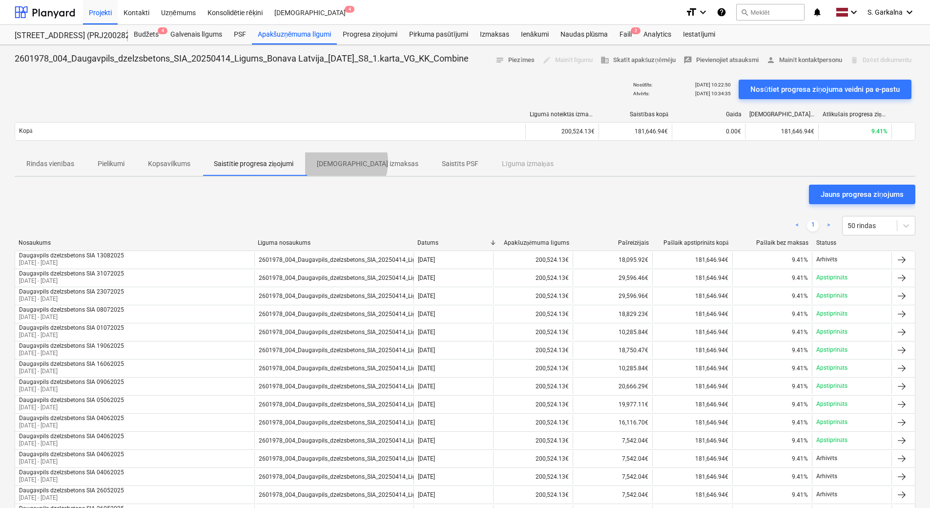
click at [342, 162] on p "[DEMOGRAPHIC_DATA] izmaksas" at bounding box center [368, 164] width 102 height 10
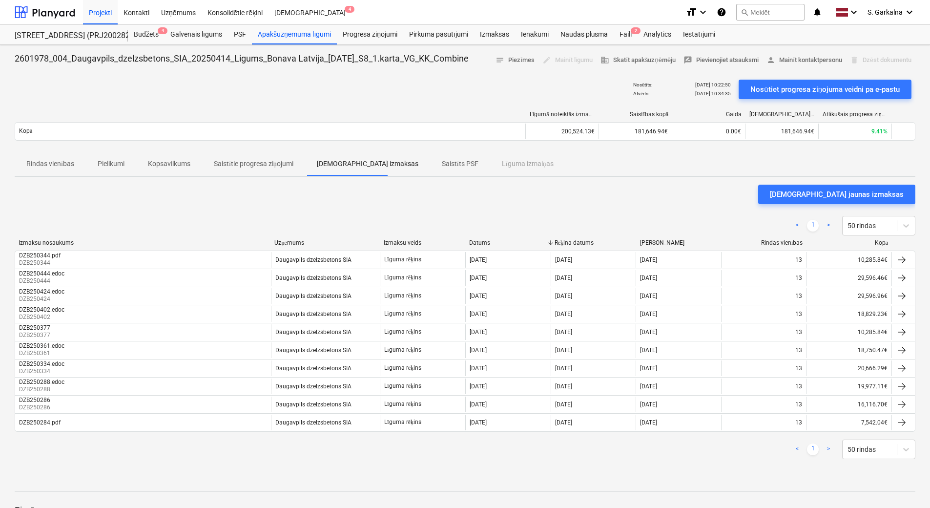
drag, startPoint x: 67, startPoint y: 163, endPoint x: 196, endPoint y: 163, distance: 128.4
click at [67, 163] on p "Rindas vienības" at bounding box center [50, 164] width 48 height 10
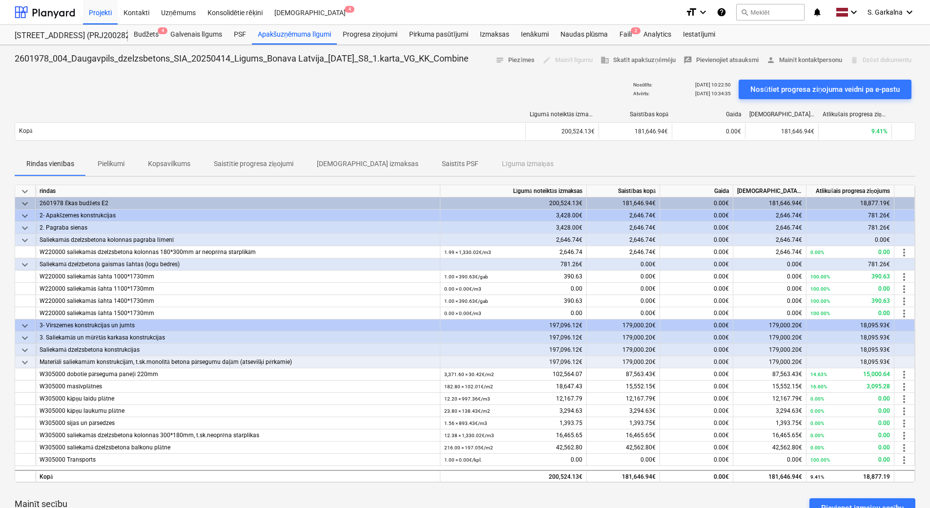
click at [442, 167] on p "Saistīts PSF" at bounding box center [460, 164] width 37 height 10
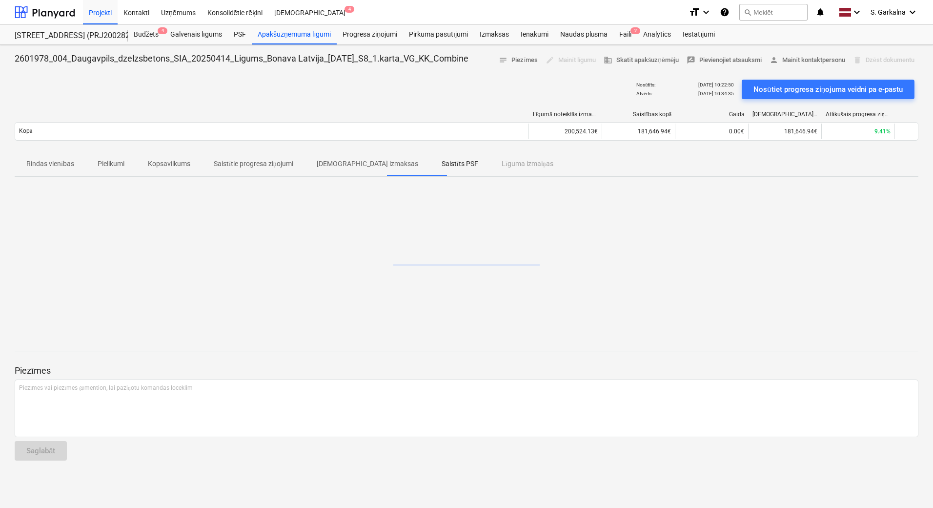
click at [466, 159] on div "Rindas vienības Pielikumi Kopsavilkums Saistītie progresa ziņojumi Saistītās iz…" at bounding box center [467, 163] width 904 height 23
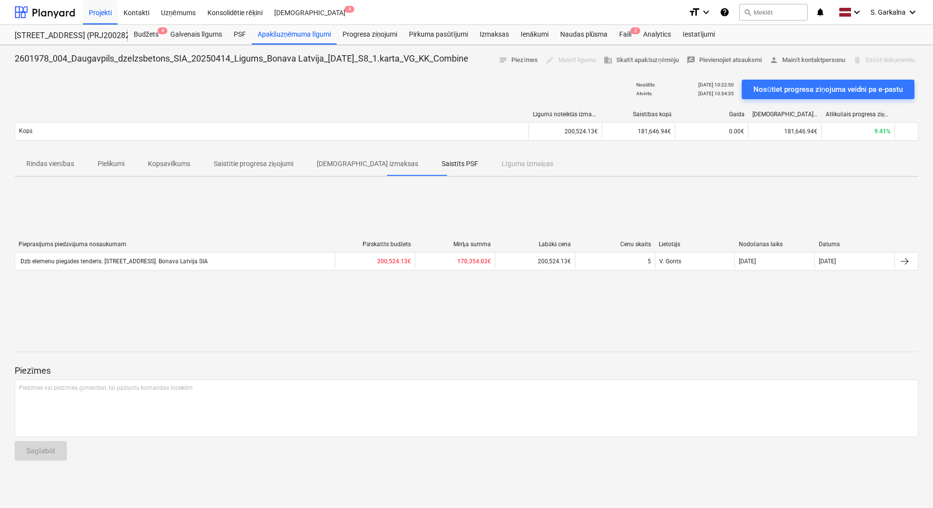
click at [123, 309] on div "Pieprasījums piedāvājuma nosaukumam Pārskatīts budžets [PERSON_NAME] Labākā cen…" at bounding box center [467, 258] width 904 height 146
drag, startPoint x: 385, startPoint y: 187, endPoint x: 334, endPoint y: 161, distance: 57.6
click at [383, 187] on div "Pieprasījums piedāvājuma nosaukumam Pārskatīts budžets [PERSON_NAME] Labākā cen…" at bounding box center [467, 258] width 904 height 146
click at [339, 160] on p "[DEMOGRAPHIC_DATA] izmaksas" at bounding box center [368, 164] width 102 height 10
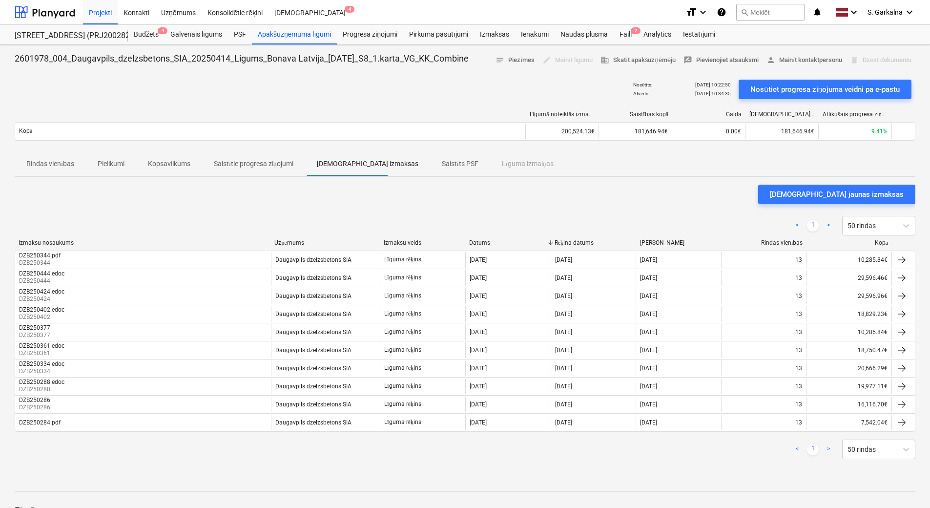
click at [472, 160] on div "Rindas vienības Pielikumi Kopsavilkums Saistītie progresa ziņojumi Saistītās iz…" at bounding box center [465, 163] width 901 height 23
drag, startPoint x: 415, startPoint y: 160, endPoint x: 345, endPoint y: 154, distance: 70.1
click at [442, 160] on p "Saistīts PSF" at bounding box center [460, 164] width 37 height 10
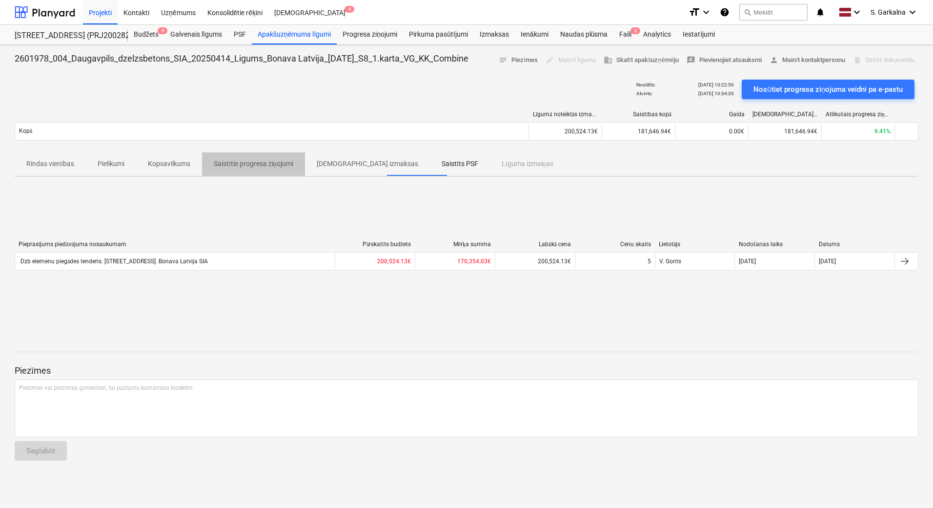
drag, startPoint x: 289, startPoint y: 161, endPoint x: 278, endPoint y: 161, distance: 11.2
click at [289, 162] on p "Saistītie progresa ziņojumi" at bounding box center [254, 164] width 80 height 10
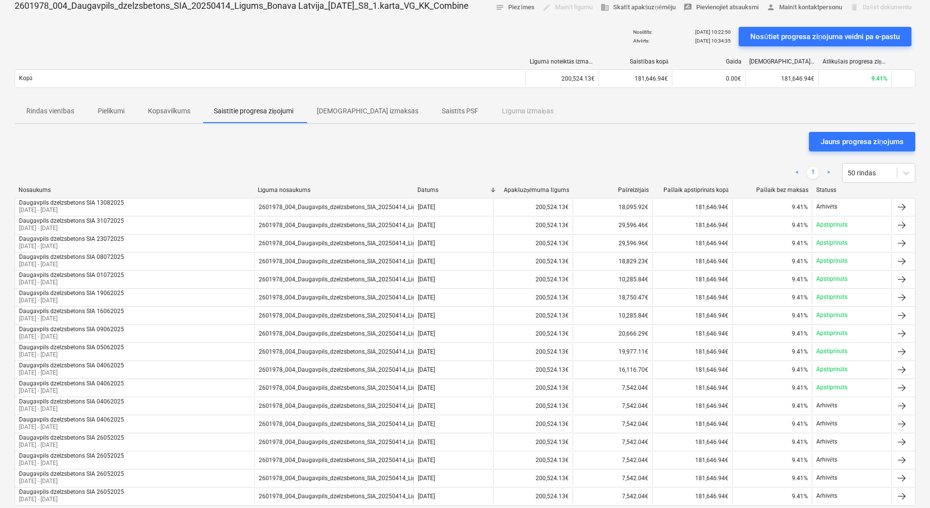
scroll to position [38, 0]
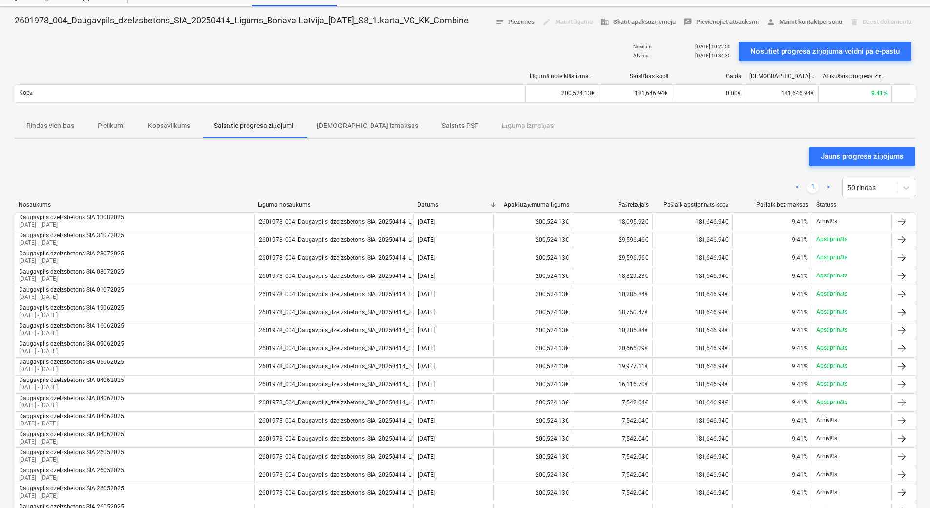
click at [51, 126] on p "Rindas vienības" at bounding box center [50, 126] width 48 height 10
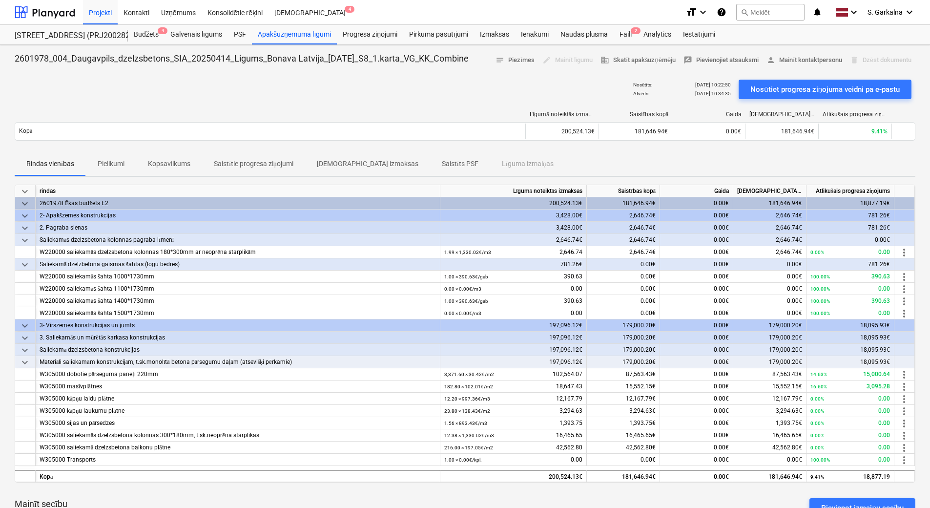
click at [112, 159] on p "Pielikumi" at bounding box center [111, 164] width 27 height 10
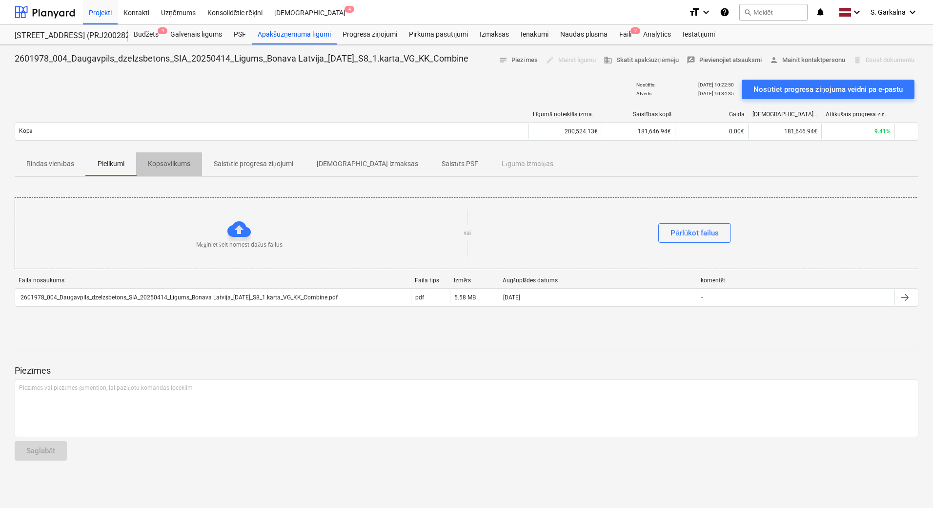
click at [188, 163] on p "Kopsavilkums" at bounding box center [169, 164] width 42 height 10
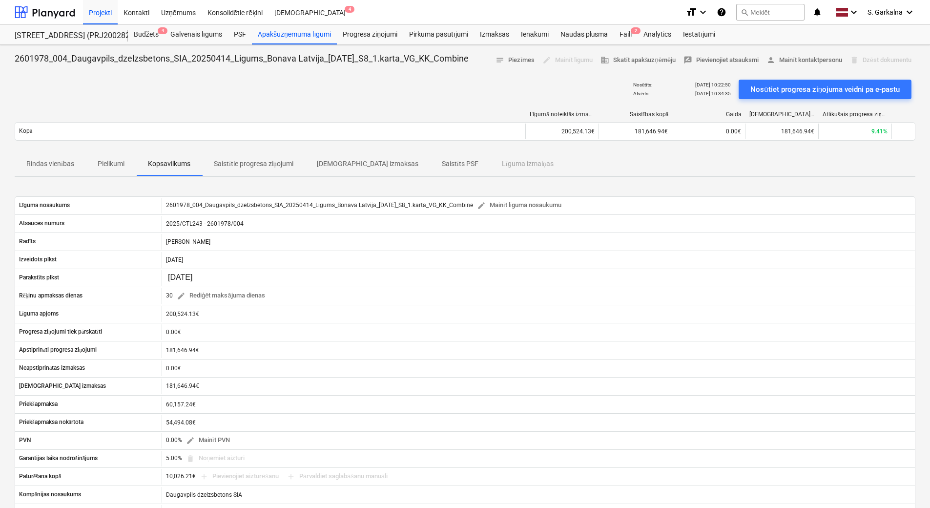
click at [230, 163] on p "Saistītie progresa ziņojumi" at bounding box center [254, 164] width 80 height 10
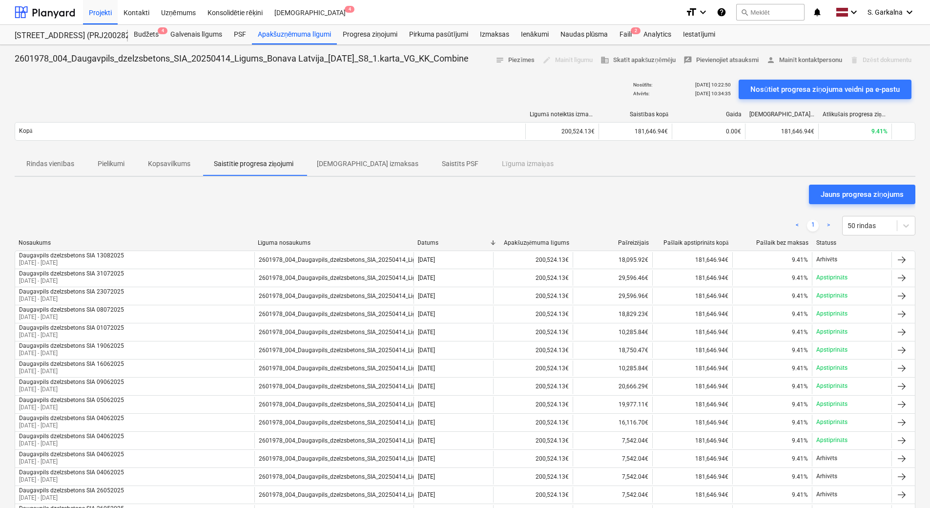
click at [171, 160] on p "Kopsavilkums" at bounding box center [169, 164] width 42 height 10
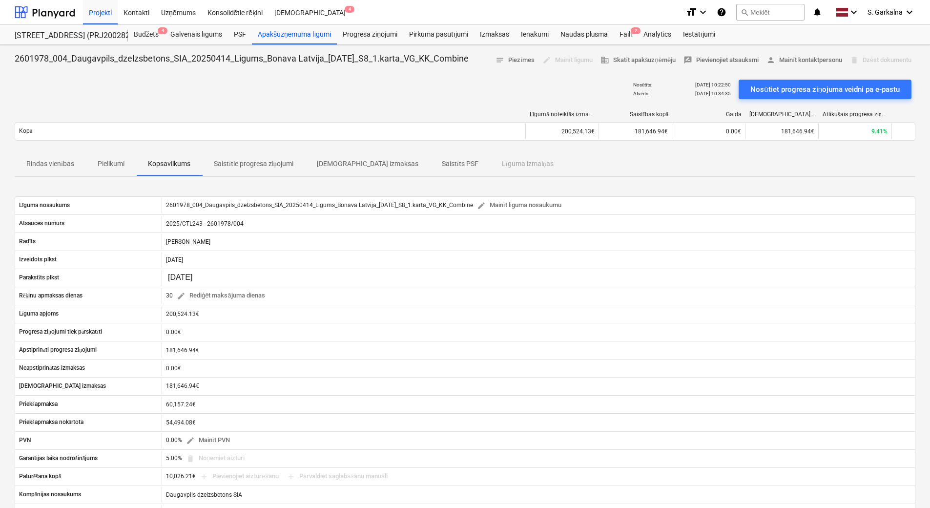
click at [120, 161] on p "Pielikumi" at bounding box center [111, 164] width 27 height 10
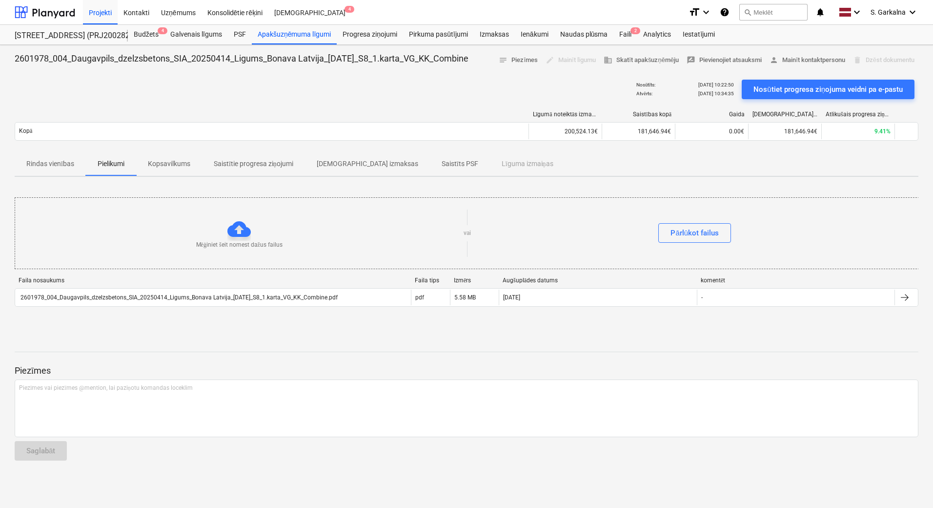
click at [52, 161] on p "Rindas vienības" at bounding box center [50, 164] width 48 height 10
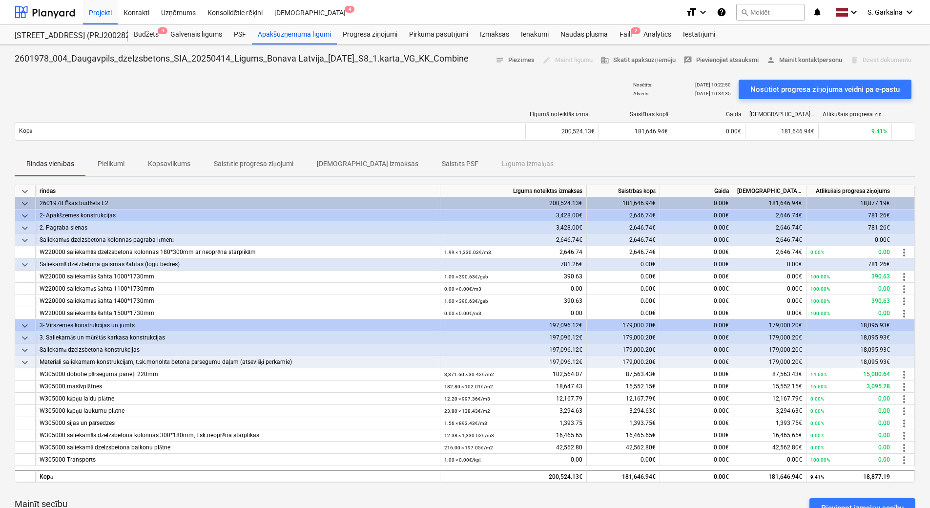
click at [105, 161] on p "Pielikumi" at bounding box center [111, 164] width 27 height 10
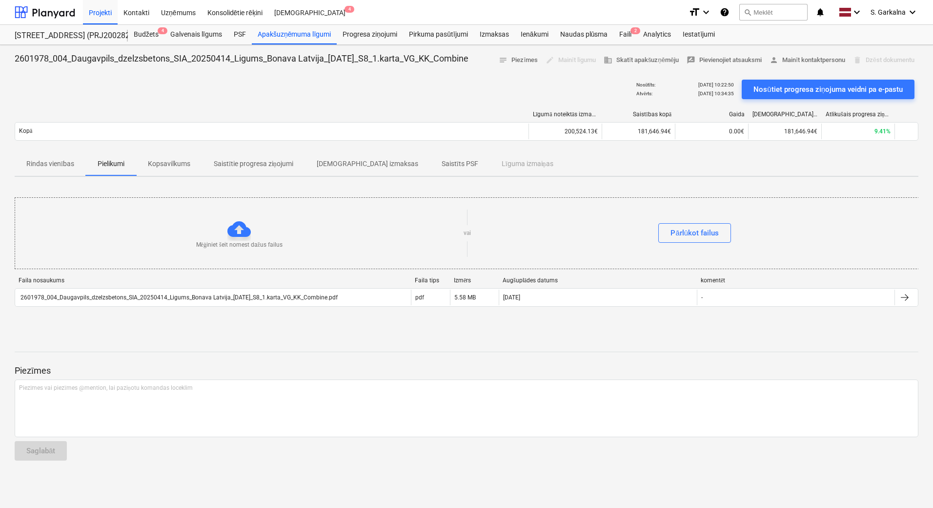
click at [146, 159] on span "Kopsavilkums" at bounding box center [169, 164] width 66 height 16
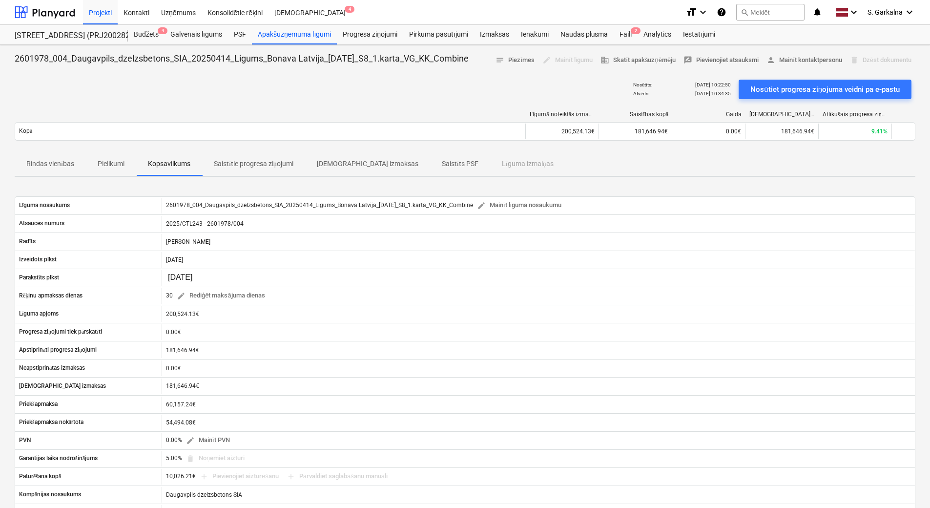
click at [239, 159] on p "Saistītie progresa ziņojumi" at bounding box center [254, 164] width 80 height 10
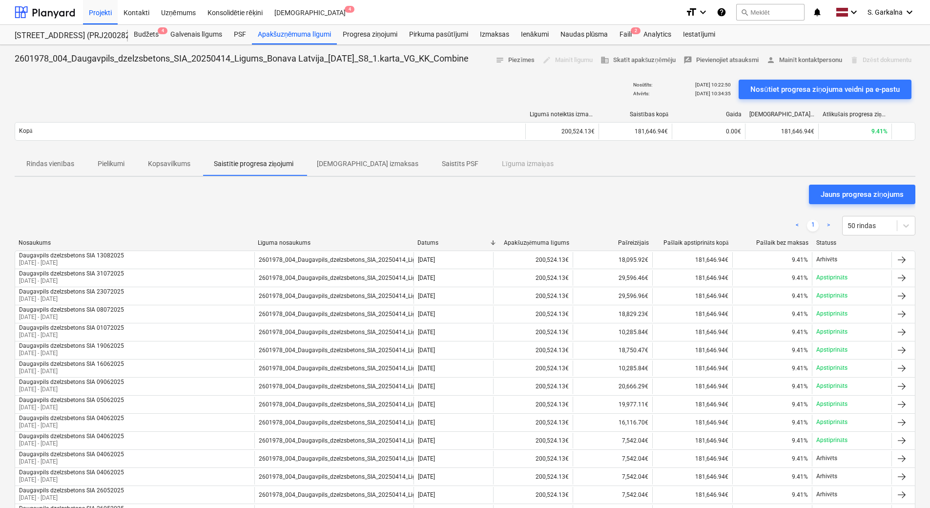
click at [331, 159] on p "[DEMOGRAPHIC_DATA] izmaksas" at bounding box center [368, 164] width 102 height 10
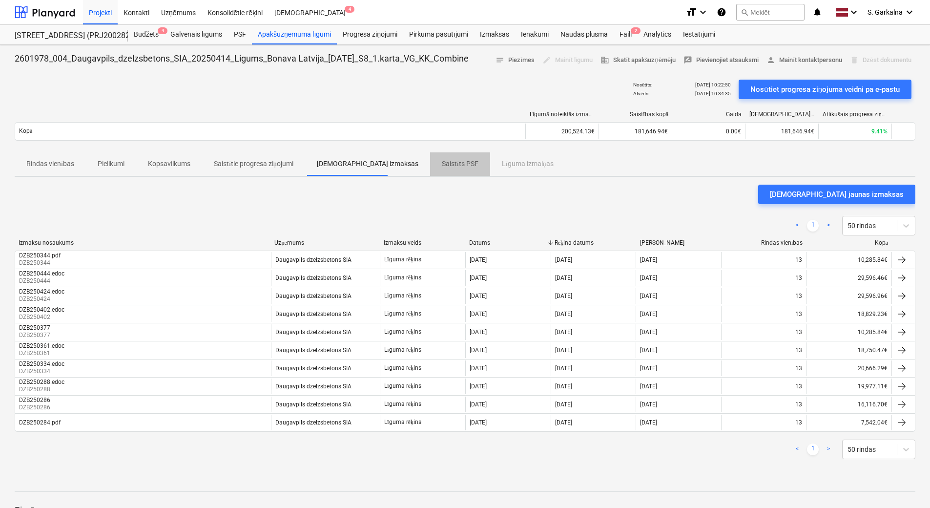
click at [442, 164] on p "Saistīts PSF" at bounding box center [460, 164] width 37 height 10
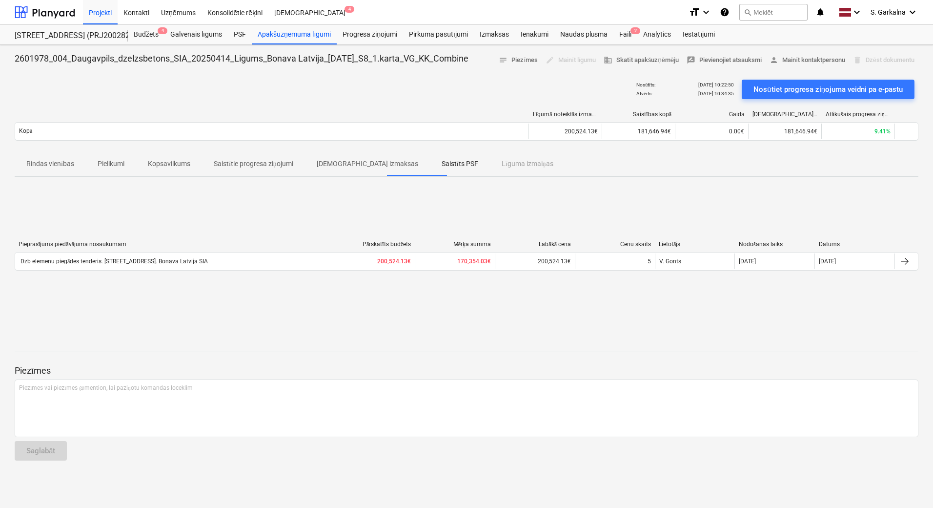
click at [489, 163] on div "Rindas vienības Pielikumi Kopsavilkums Saistītie progresa ziņojumi Saistītās iz…" at bounding box center [467, 163] width 904 height 23
click at [245, 161] on p "Saistītie progresa ziņojumi" at bounding box center [254, 164] width 80 height 10
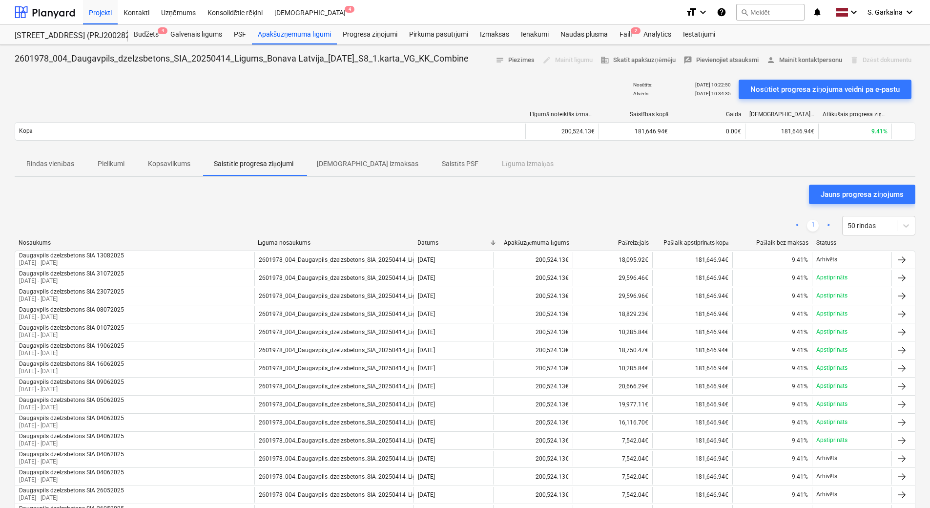
click at [159, 161] on p "Kopsavilkums" at bounding box center [169, 164] width 42 height 10
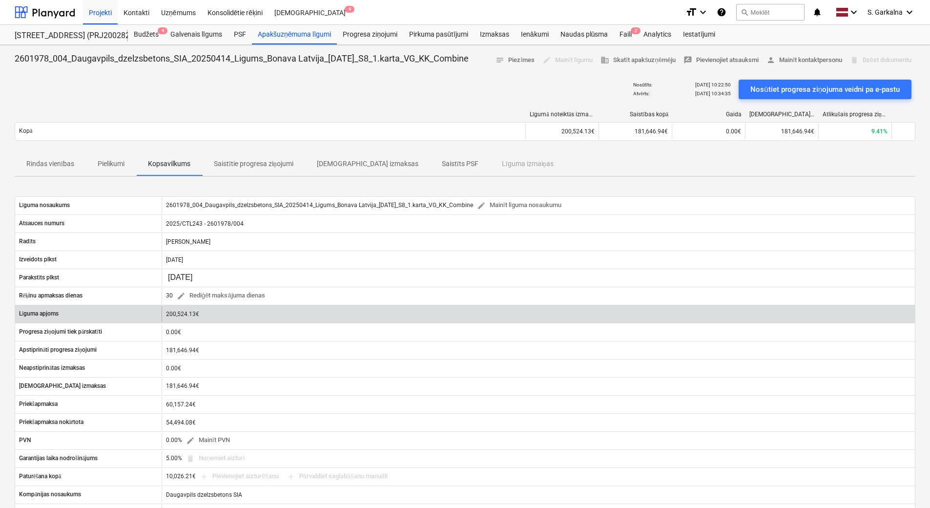
click at [176, 311] on div "200,524.13€" at bounding box center [538, 314] width 753 height 16
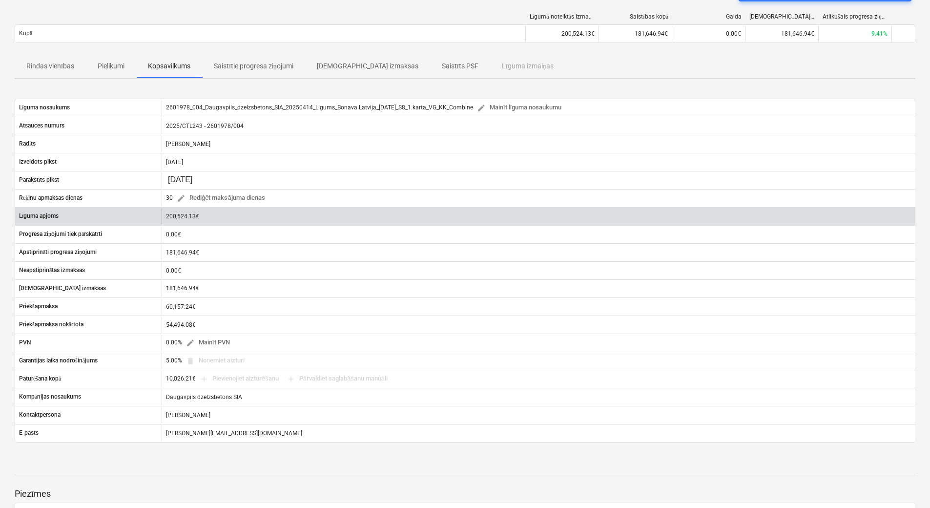
click at [176, 214] on div "200,524.13€" at bounding box center [538, 216] width 753 height 16
drag, startPoint x: 176, startPoint y: 214, endPoint x: 203, endPoint y: 217, distance: 27.0
click at [203, 217] on div "200,524.13€" at bounding box center [538, 216] width 753 height 16
click at [189, 216] on div "200,524.13€" at bounding box center [538, 216] width 753 height 16
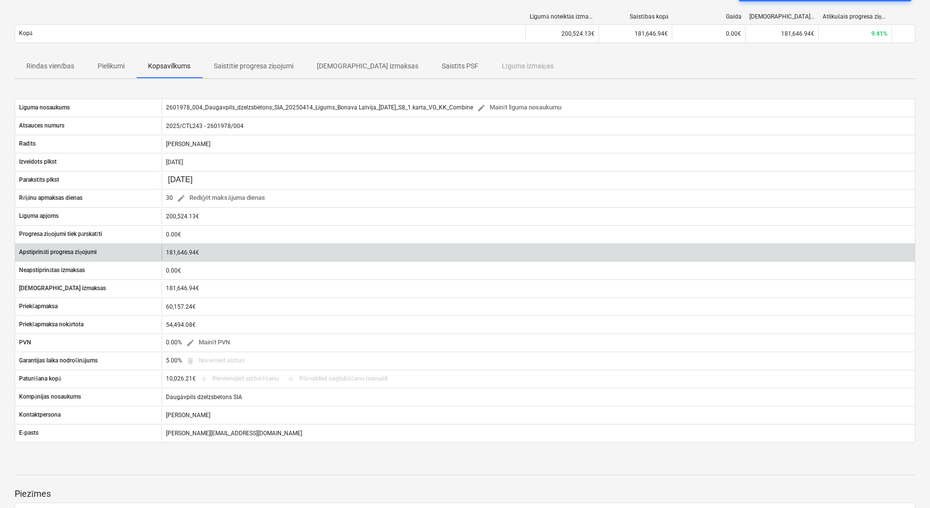
click at [190, 252] on div "181,646.94€" at bounding box center [538, 253] width 753 height 16
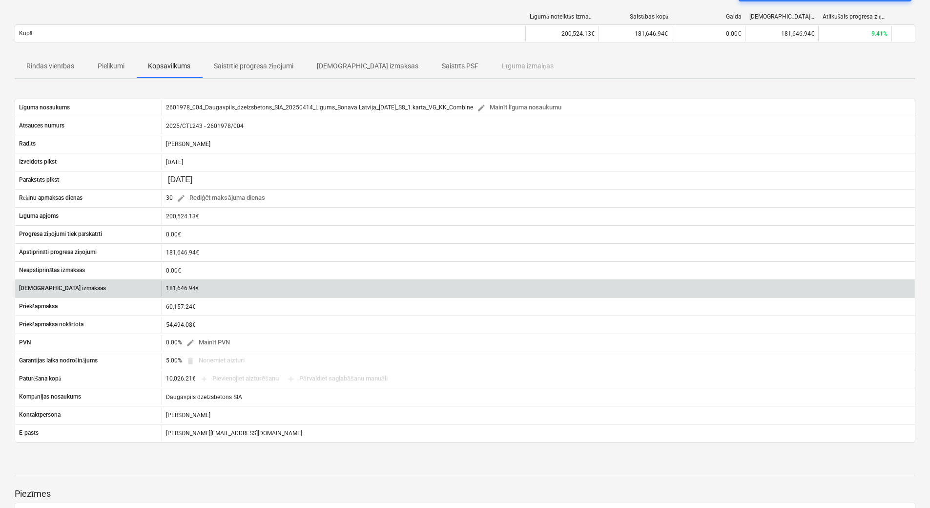
click at [184, 286] on p "181,646.94€" at bounding box center [182, 288] width 33 height 8
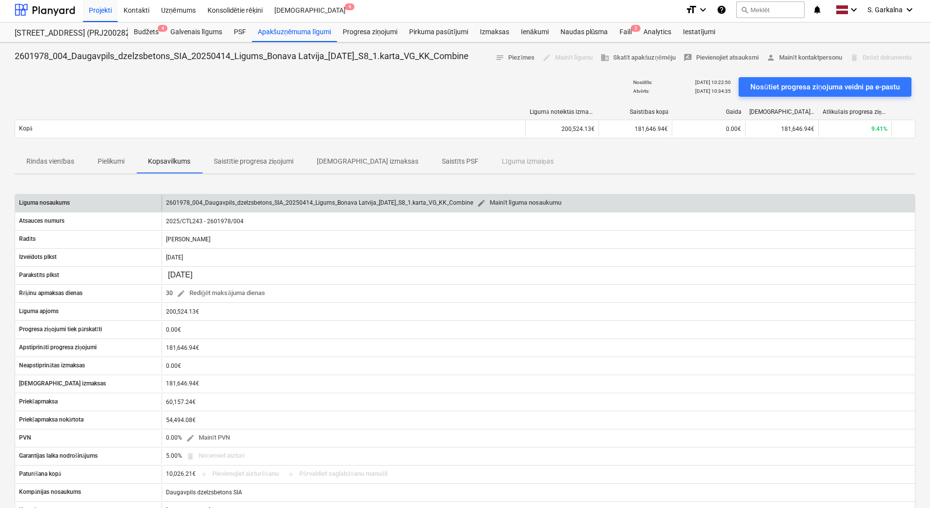
scroll to position [0, 0]
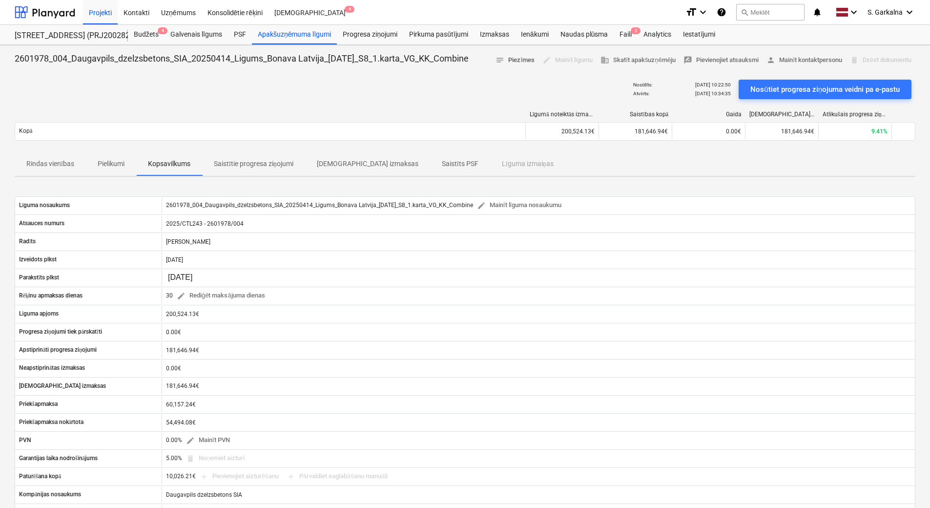
click at [517, 62] on span "notes Piezīmes" at bounding box center [515, 60] width 39 height 11
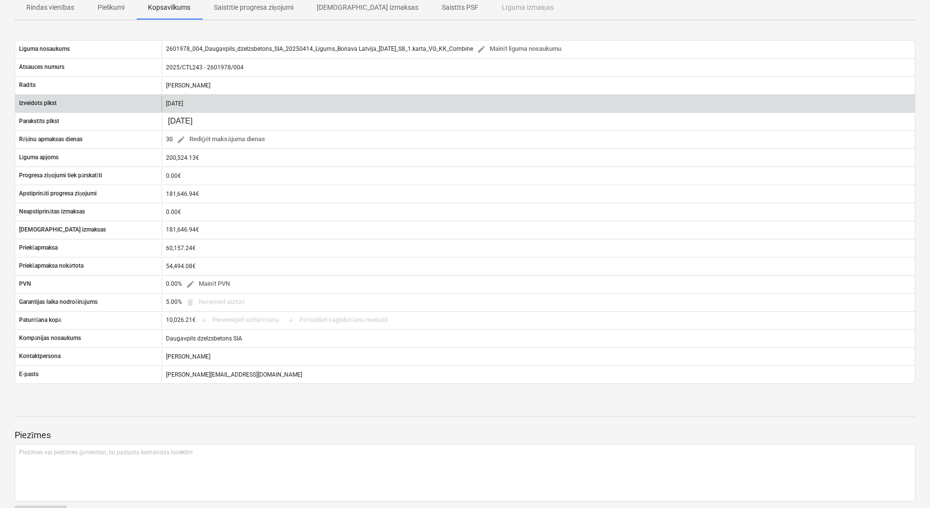
scroll to position [188, 0]
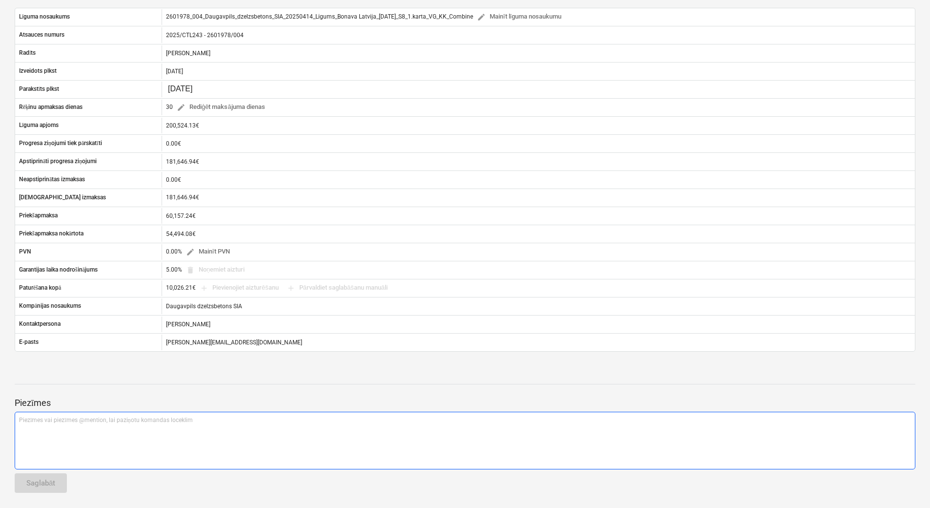
click at [29, 431] on div "Piezīmes vai piezīmes @mention, lai paziņotu komandas loceklim ﻿" at bounding box center [465, 441] width 901 height 58
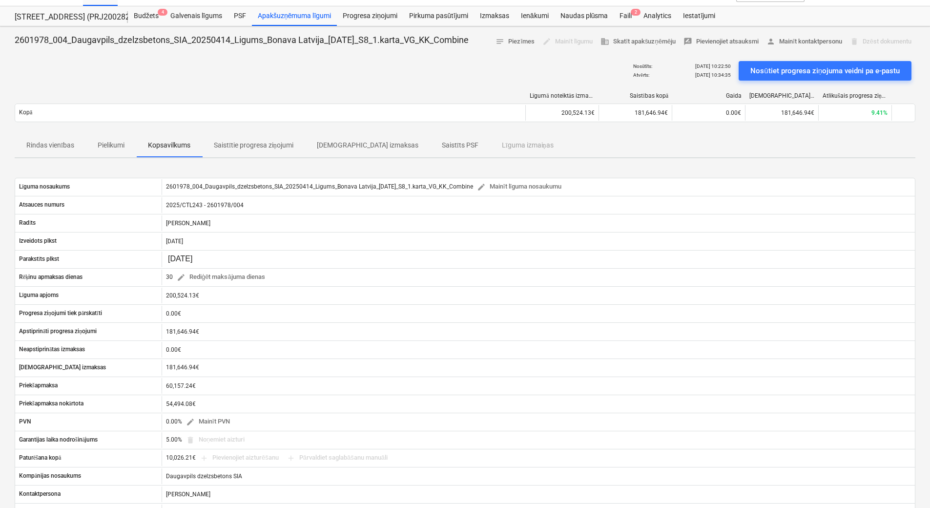
scroll to position [21, 0]
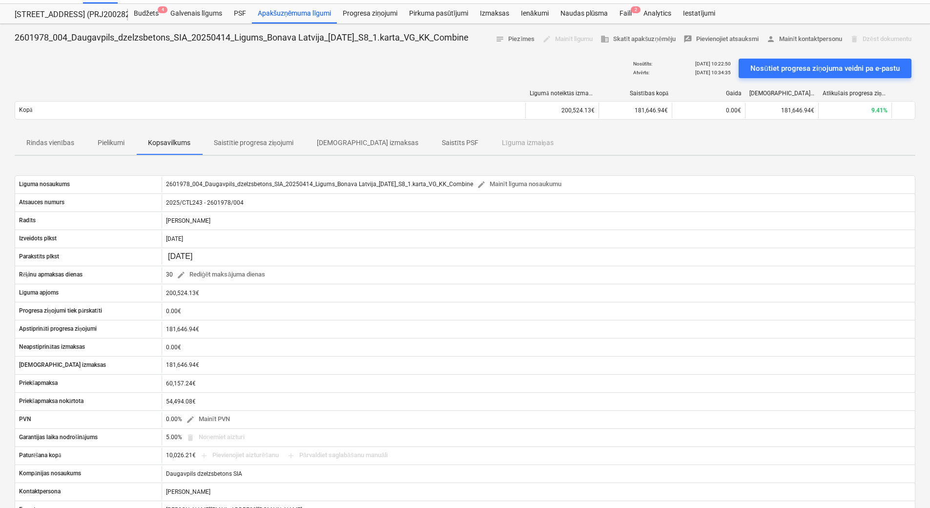
click at [361, 141] on p "[DEMOGRAPHIC_DATA] izmaksas" at bounding box center [368, 143] width 102 height 10
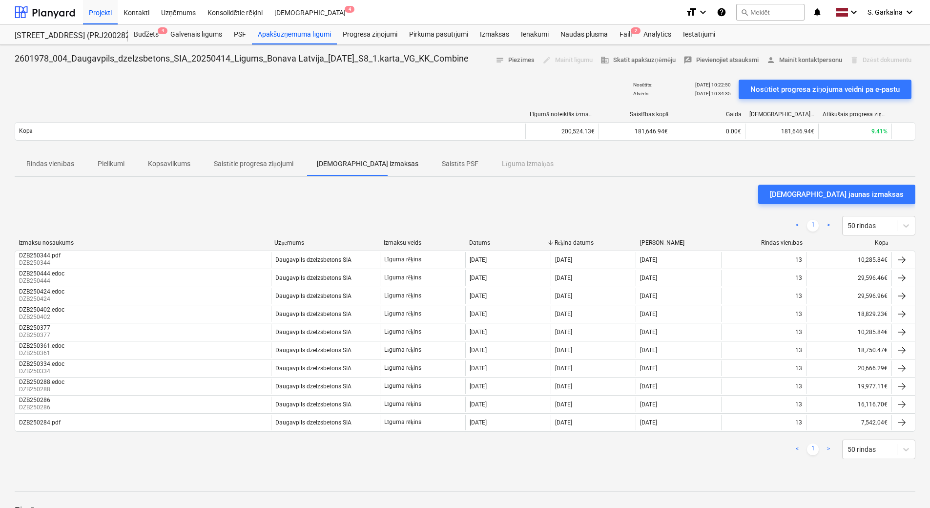
click at [442, 160] on p "Saistīts PSF" at bounding box center [460, 164] width 37 height 10
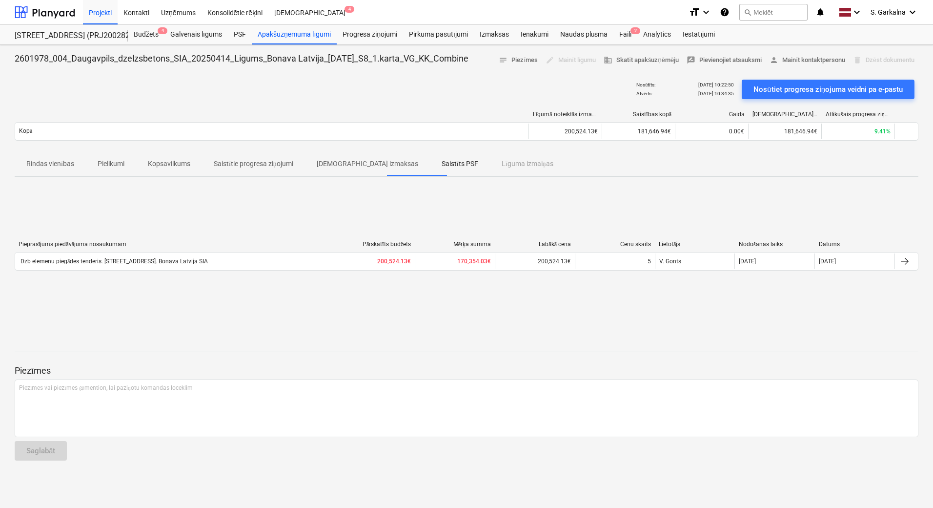
click at [350, 161] on p "[DEMOGRAPHIC_DATA] izmaksas" at bounding box center [368, 164] width 102 height 10
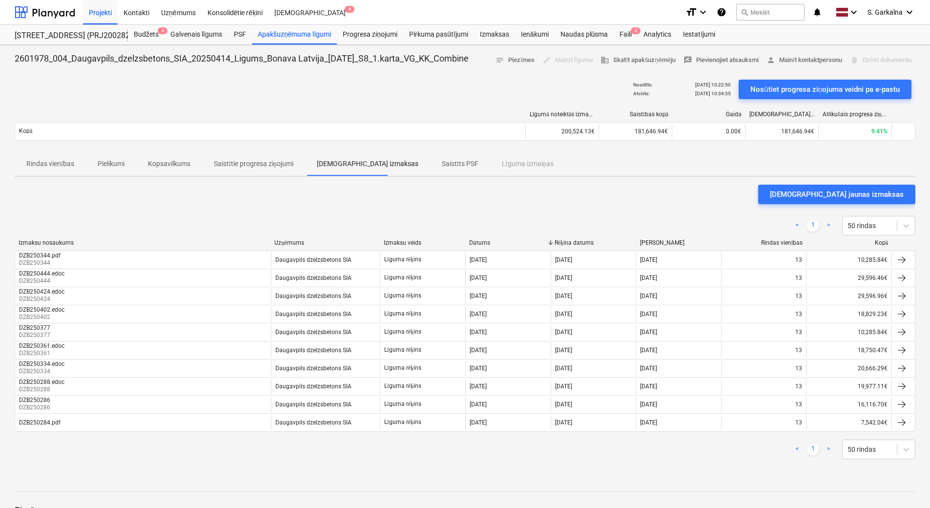
click at [270, 162] on p "Saistītie progresa ziņojumi" at bounding box center [254, 164] width 80 height 10
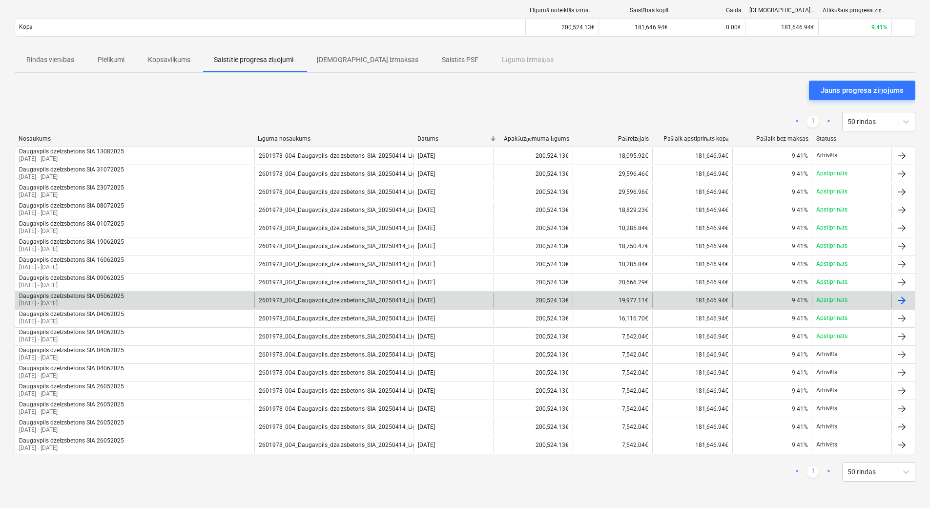
scroll to position [87, 0]
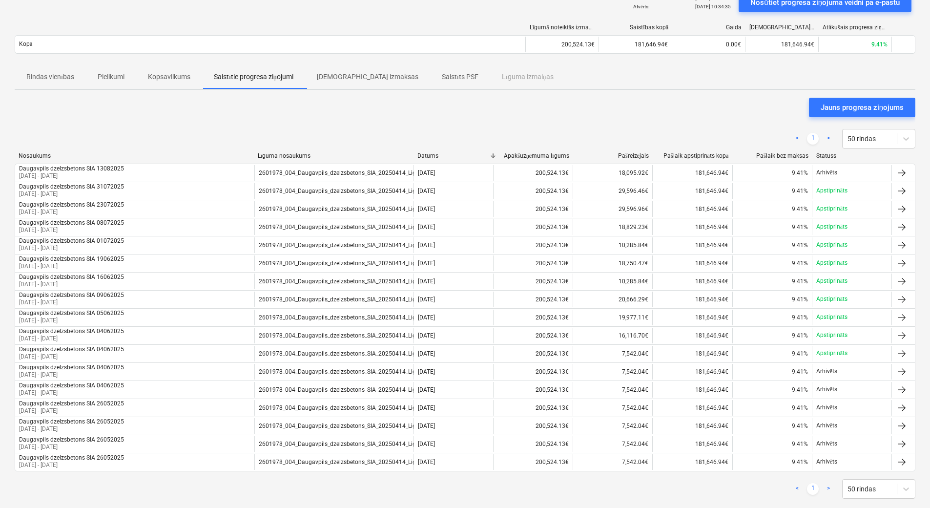
click at [343, 82] on span "[DEMOGRAPHIC_DATA] izmaksas" at bounding box center [367, 77] width 125 height 16
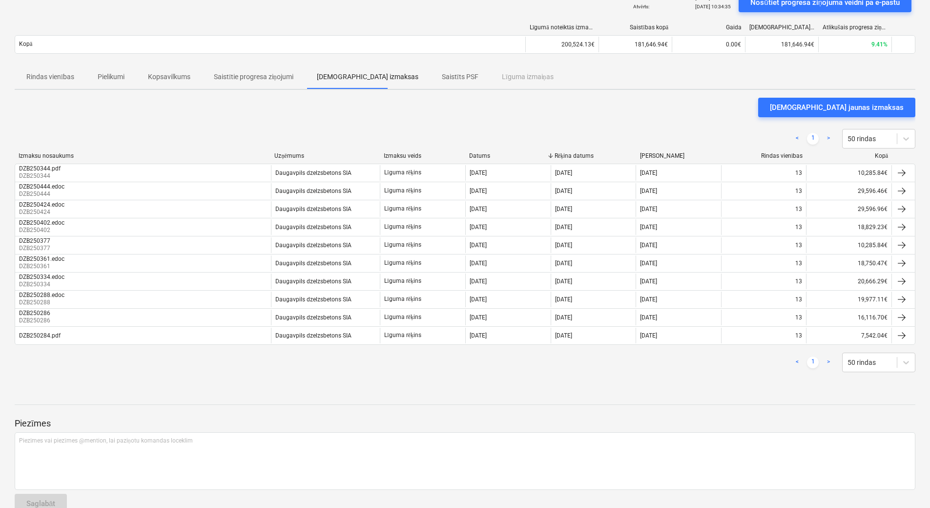
click at [442, 81] on p "Saistīts PSF" at bounding box center [460, 77] width 37 height 10
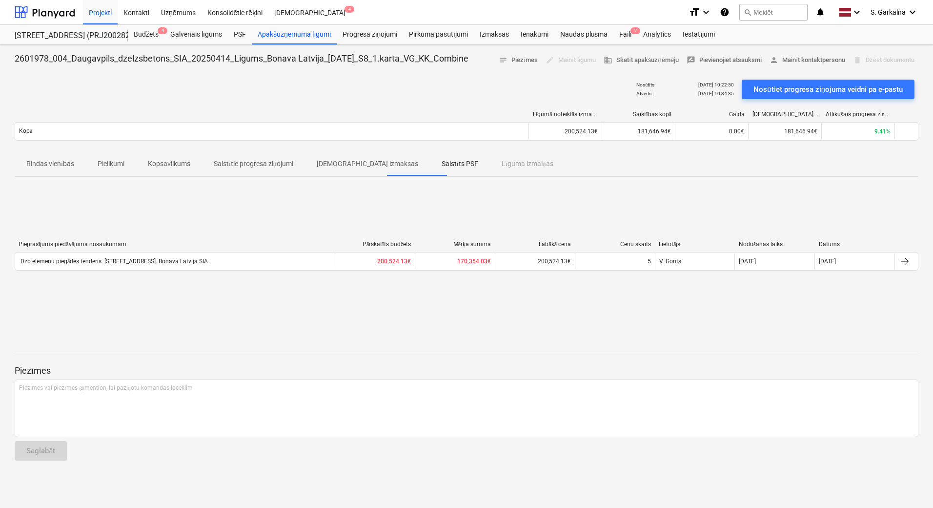
click at [360, 203] on div "Pieprasījums piedāvājuma nosaukumam Pārskatīts budžets [PERSON_NAME] Labākā cen…" at bounding box center [467, 258] width 904 height 146
click at [749, 187] on div "Pieprasījums piedāvājuma nosaukumam Pārskatīts budžets [PERSON_NAME] Labākā cen…" at bounding box center [467, 258] width 904 height 146
click at [585, 301] on div "Pieprasījums piedāvājuma nosaukumam Pārskatīts budžets [PERSON_NAME] Labākā cen…" at bounding box center [467, 258] width 904 height 146
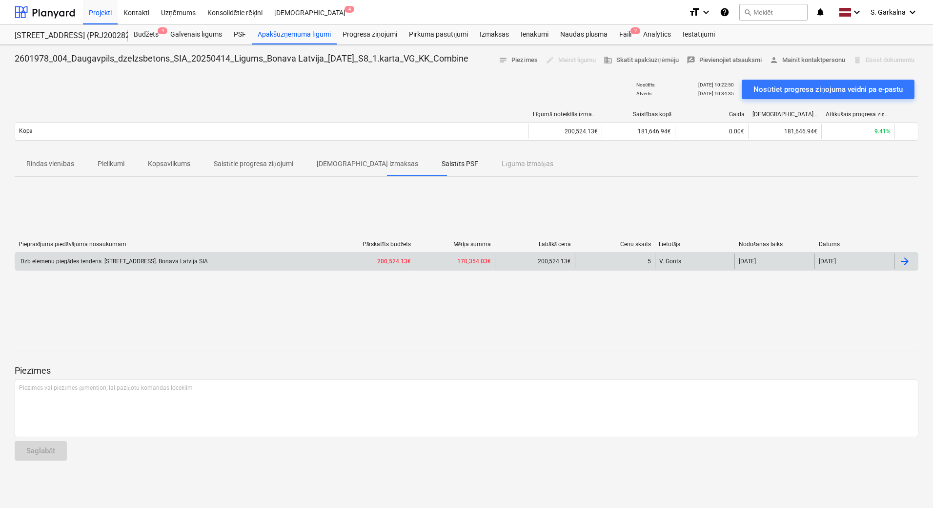
click at [458, 262] on b "170,354.03€" at bounding box center [474, 261] width 34 height 7
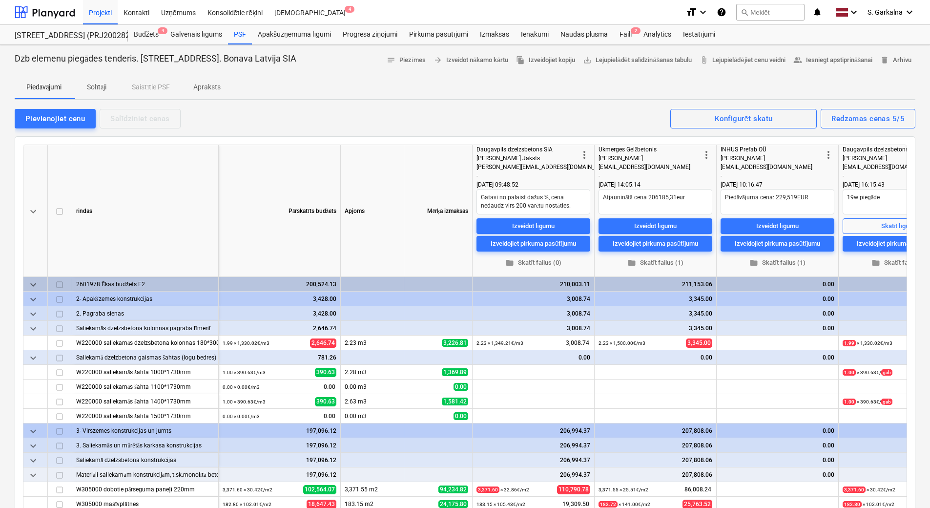
type textarea "x"
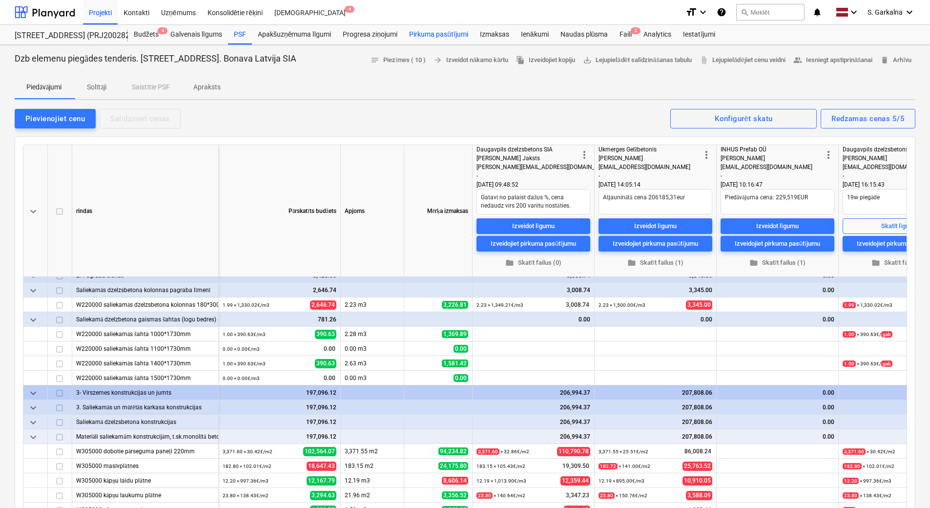
click at [417, 29] on div "Pirkuma pasūtījumi" at bounding box center [438, 35] width 71 height 20
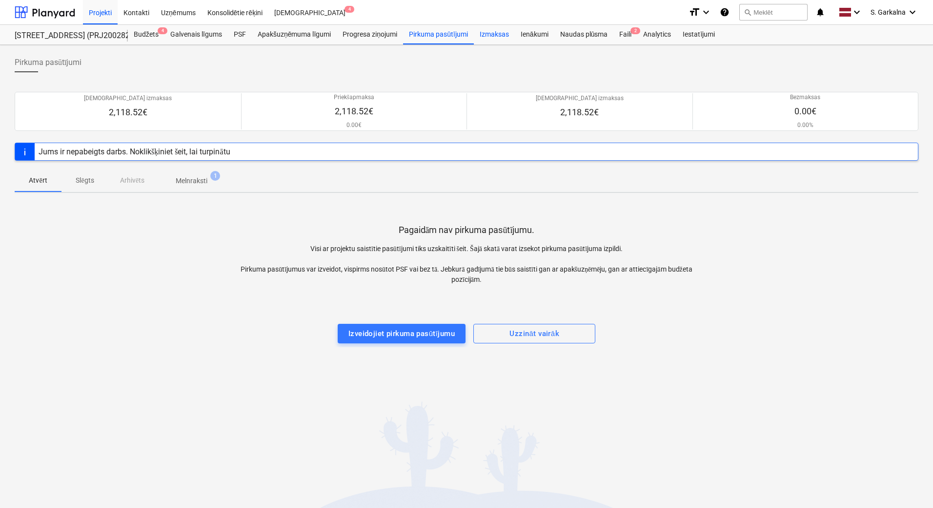
click at [495, 31] on div "Izmaksas" at bounding box center [494, 35] width 41 height 20
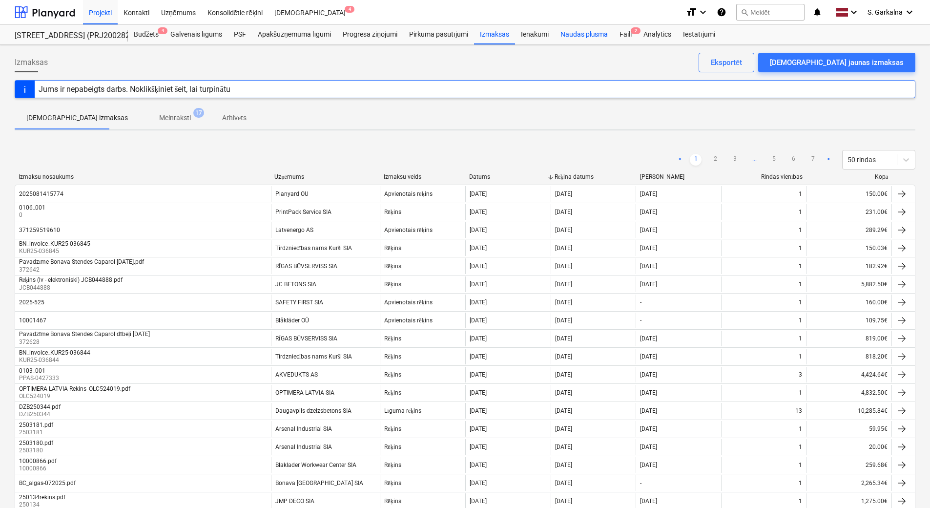
click at [599, 32] on div "Naudas plūsma" at bounding box center [585, 35] width 60 height 20
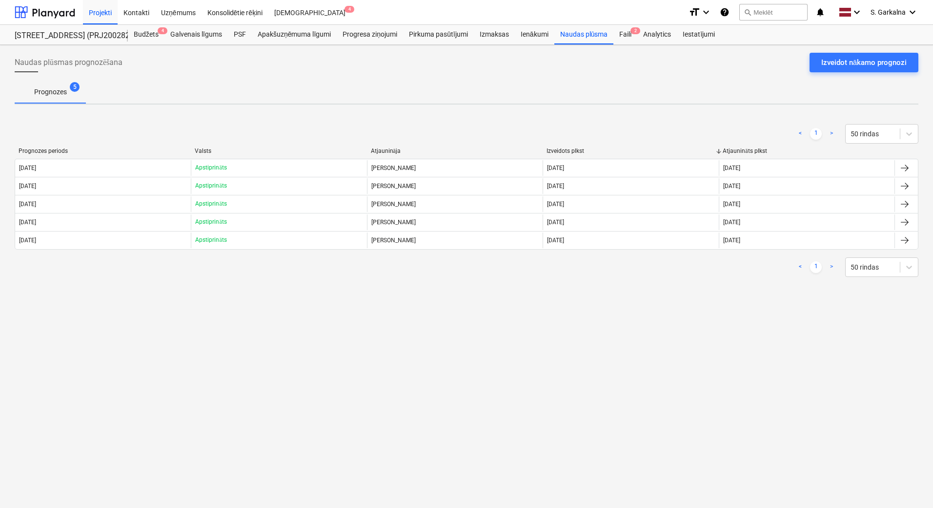
click at [647, 328] on div "Naudas plūsmas prognozēšana Izveidot nākamo prognozi Prognozes 5 < 1 > 50 rinda…" at bounding box center [466, 276] width 933 height 463
click at [315, 35] on div "Apakšuzņēmuma līgumi" at bounding box center [294, 35] width 85 height 20
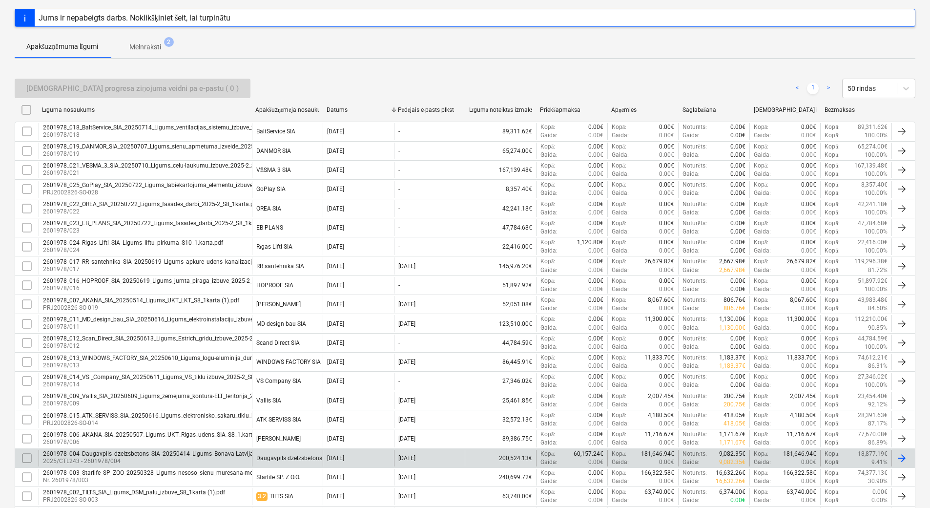
scroll to position [195, 0]
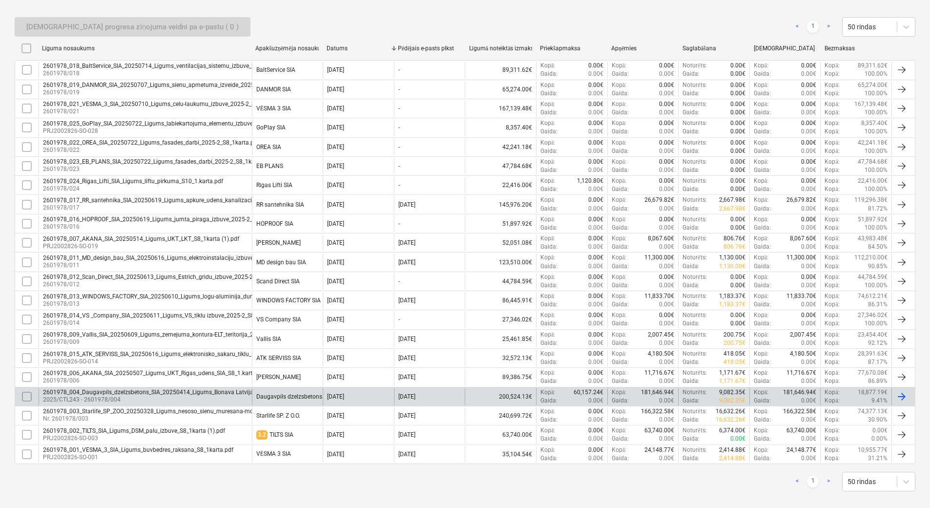
click at [114, 396] on p "2025/CTL243 - 2601978/004" at bounding box center [196, 399] width 307 height 8
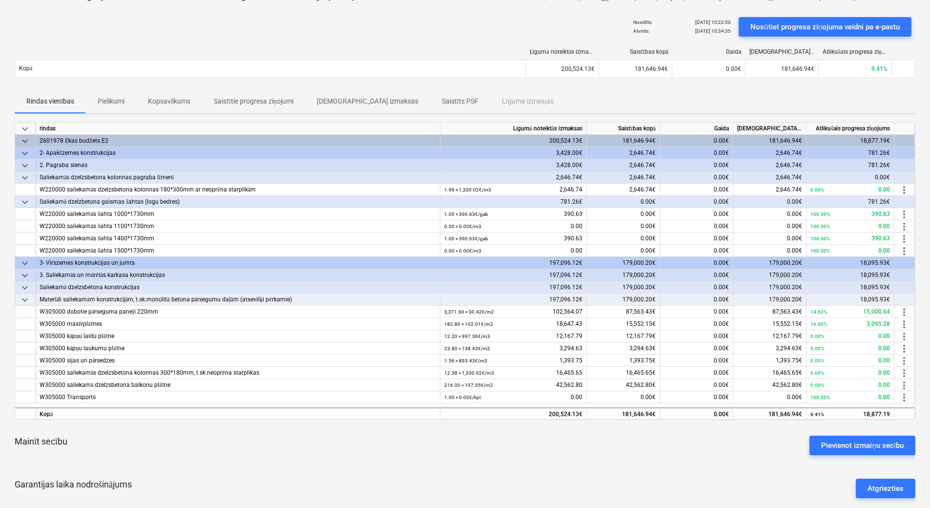
scroll to position [20, 0]
